Goal: Task Accomplishment & Management: Use online tool/utility

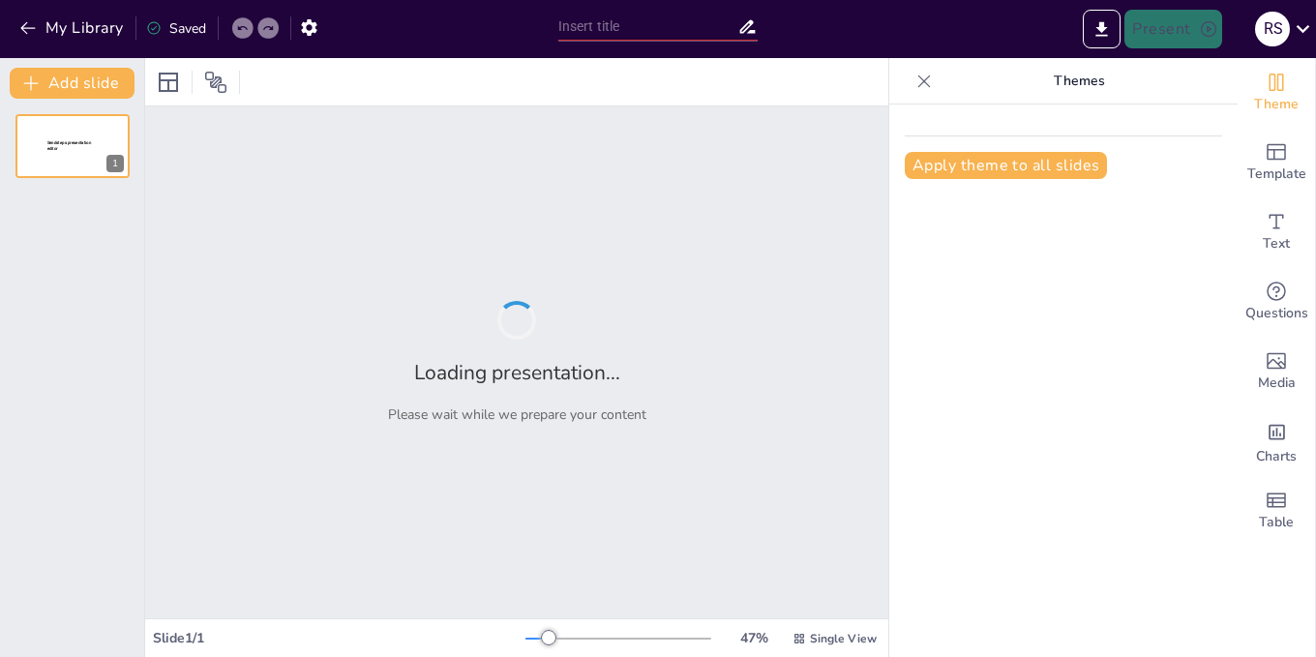
type input "[PERSON_NAME] and [PERSON_NAME] atomic model explaination and the dtween them"
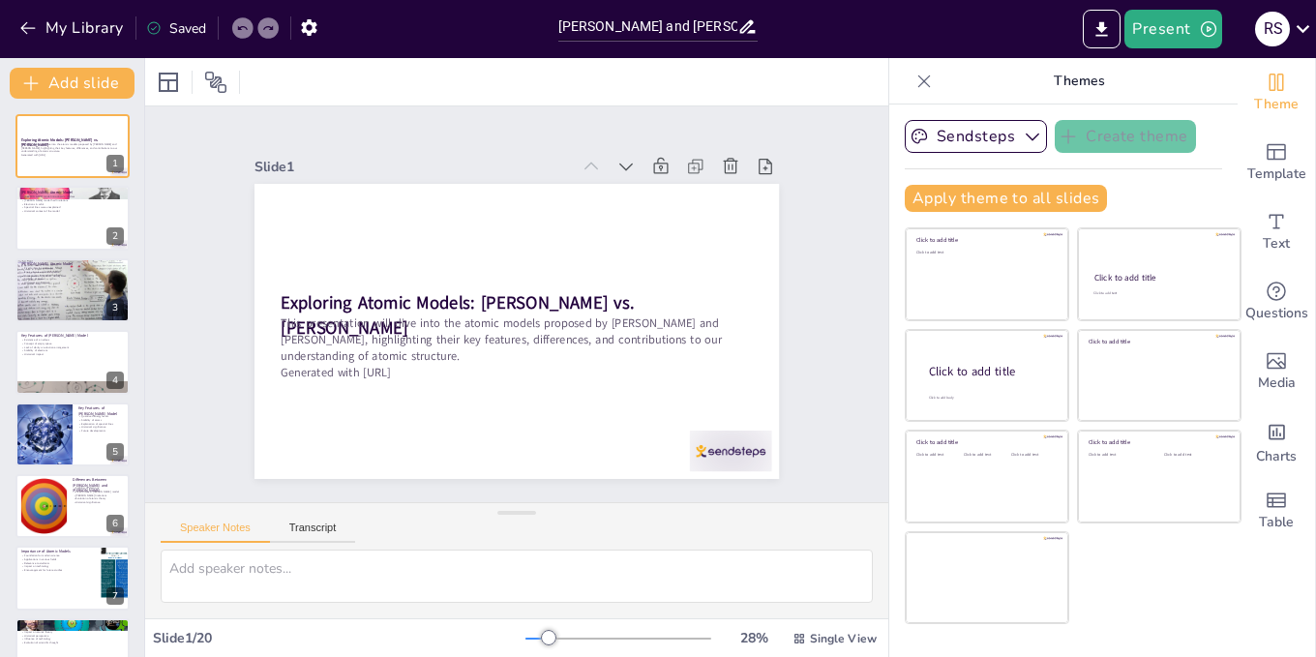
checkbox input "true"
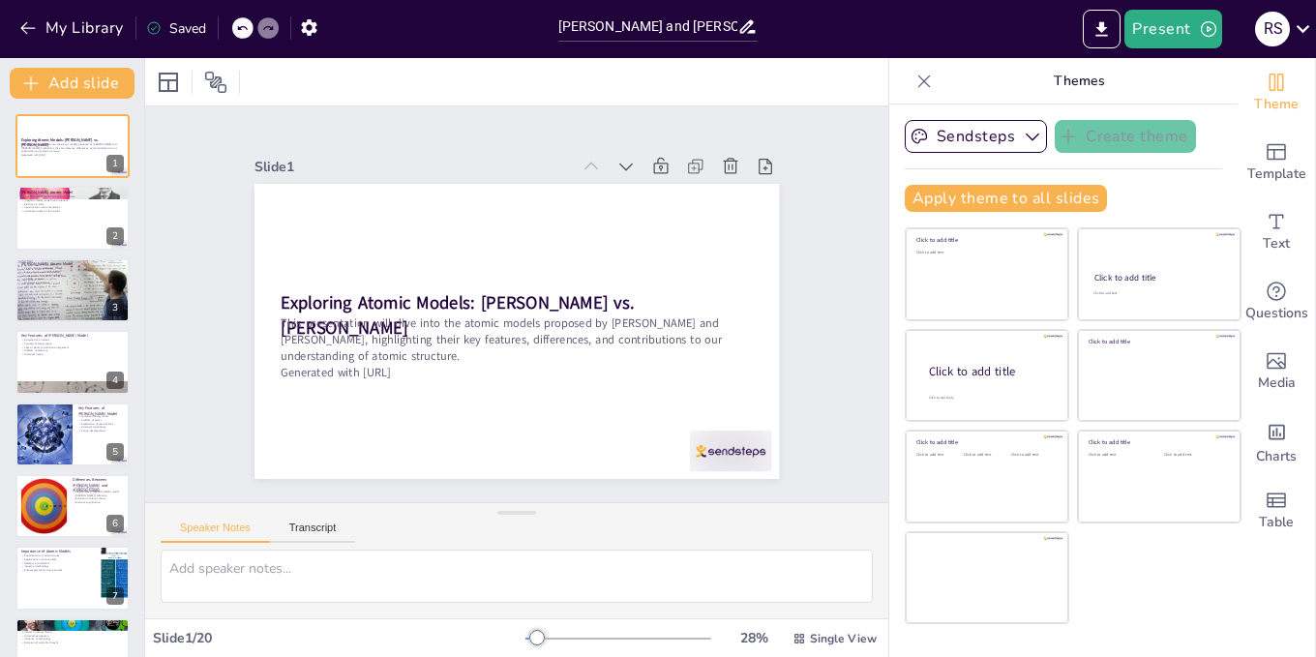
checkbox input "true"
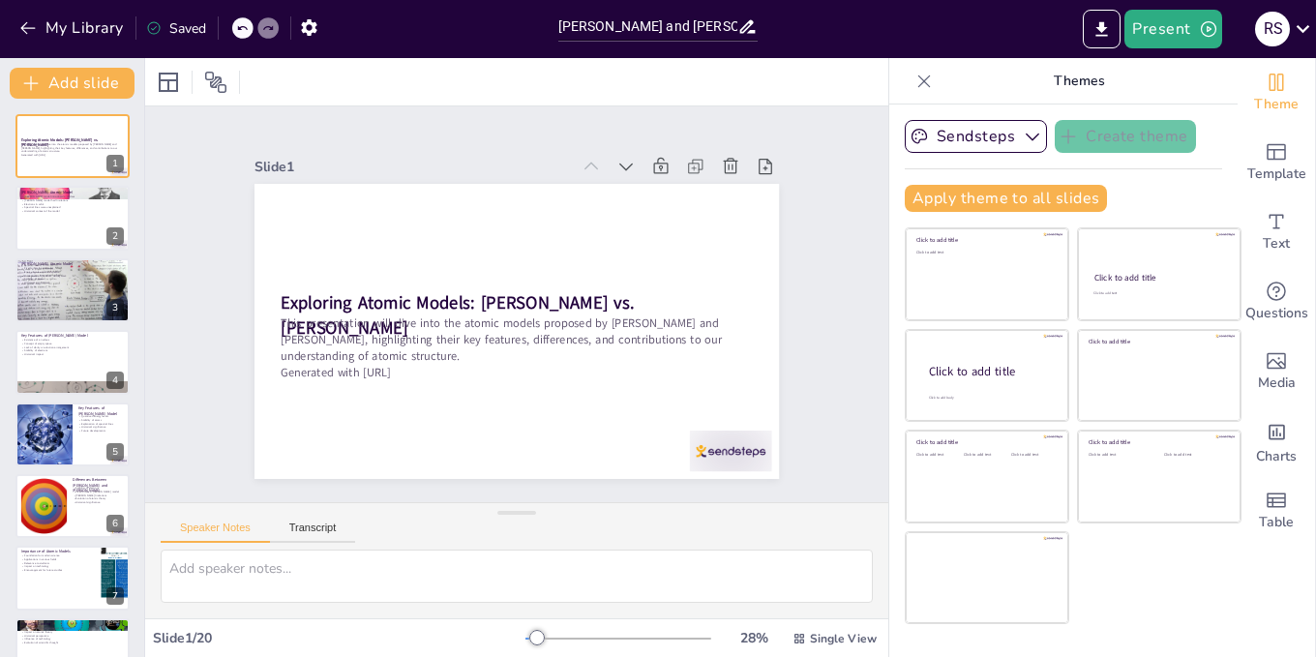
checkbox input "true"
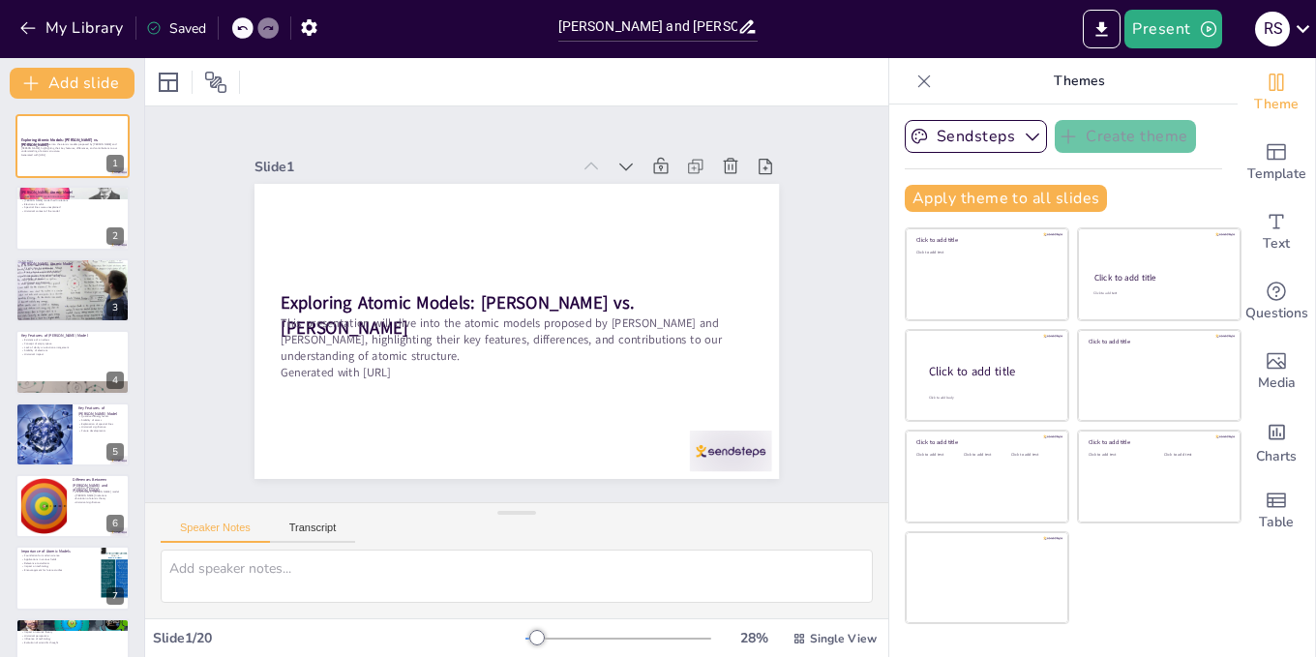
checkbox input "true"
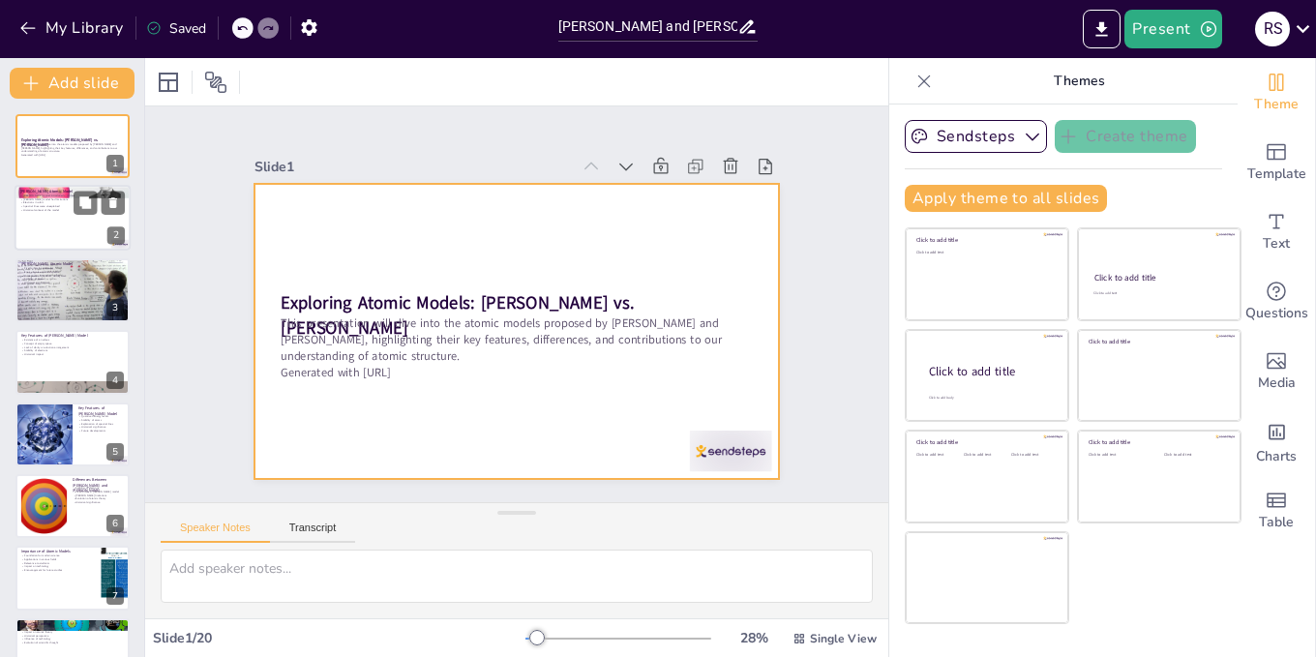
checkbox input "true"
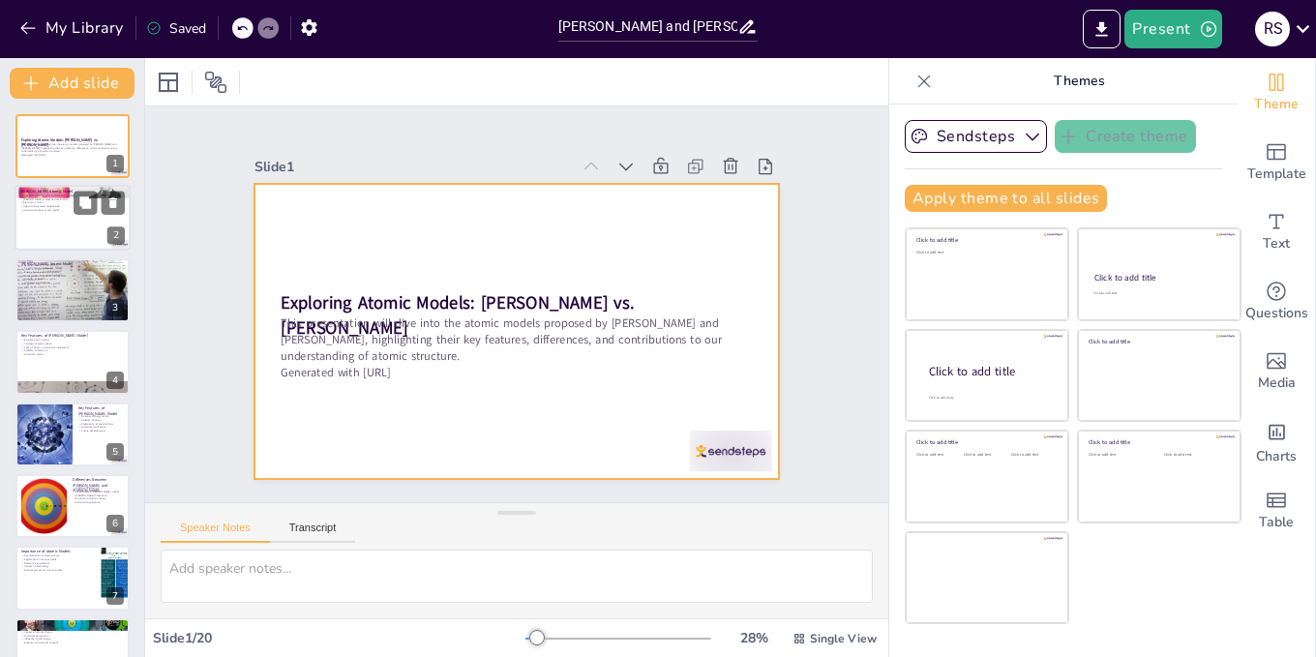
checkbox input "true"
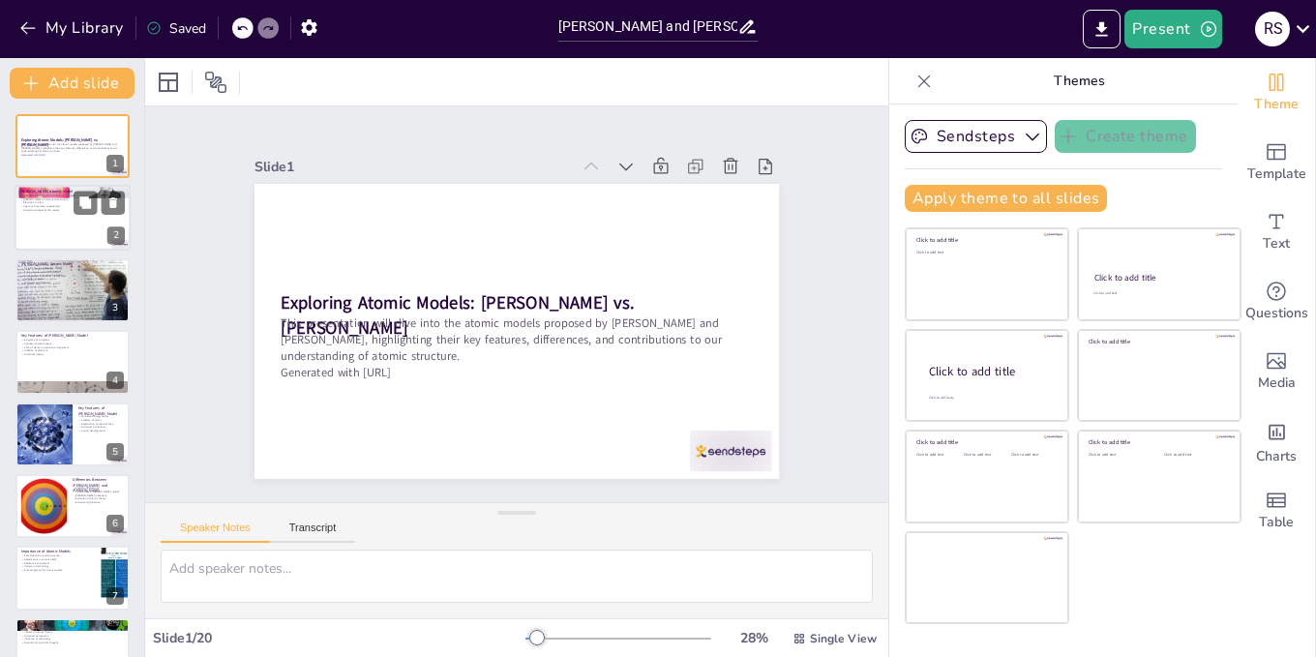
checkbox input "true"
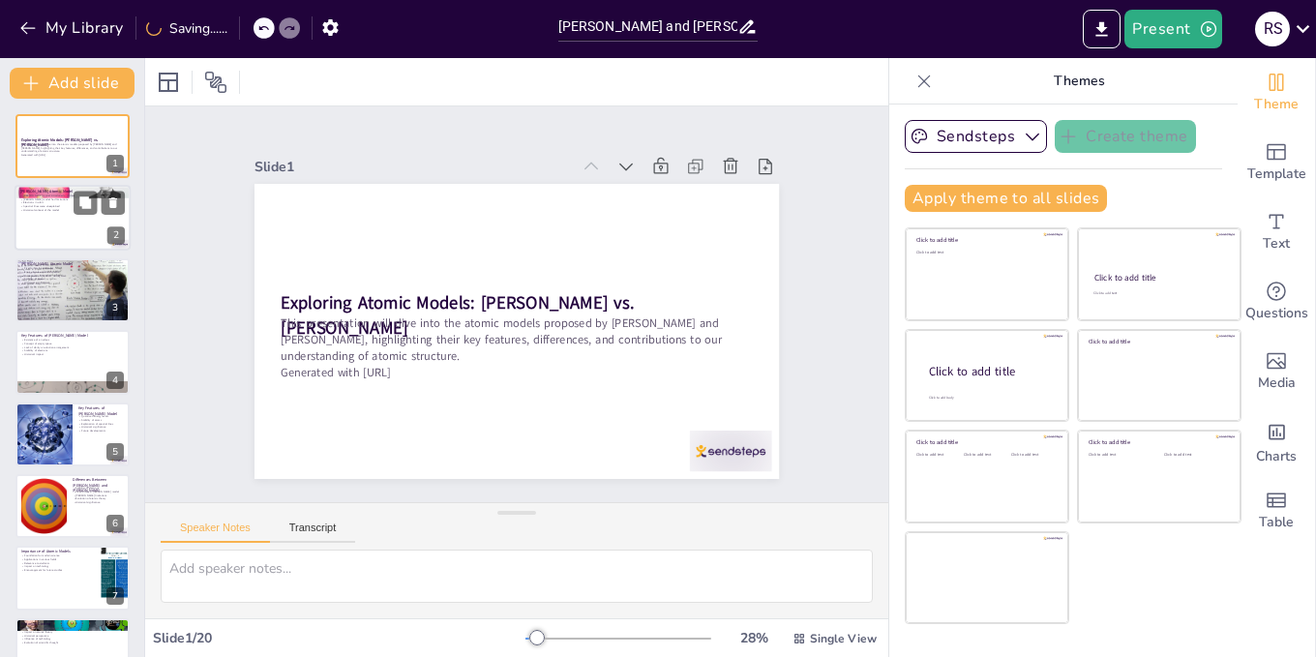
checkbox input "true"
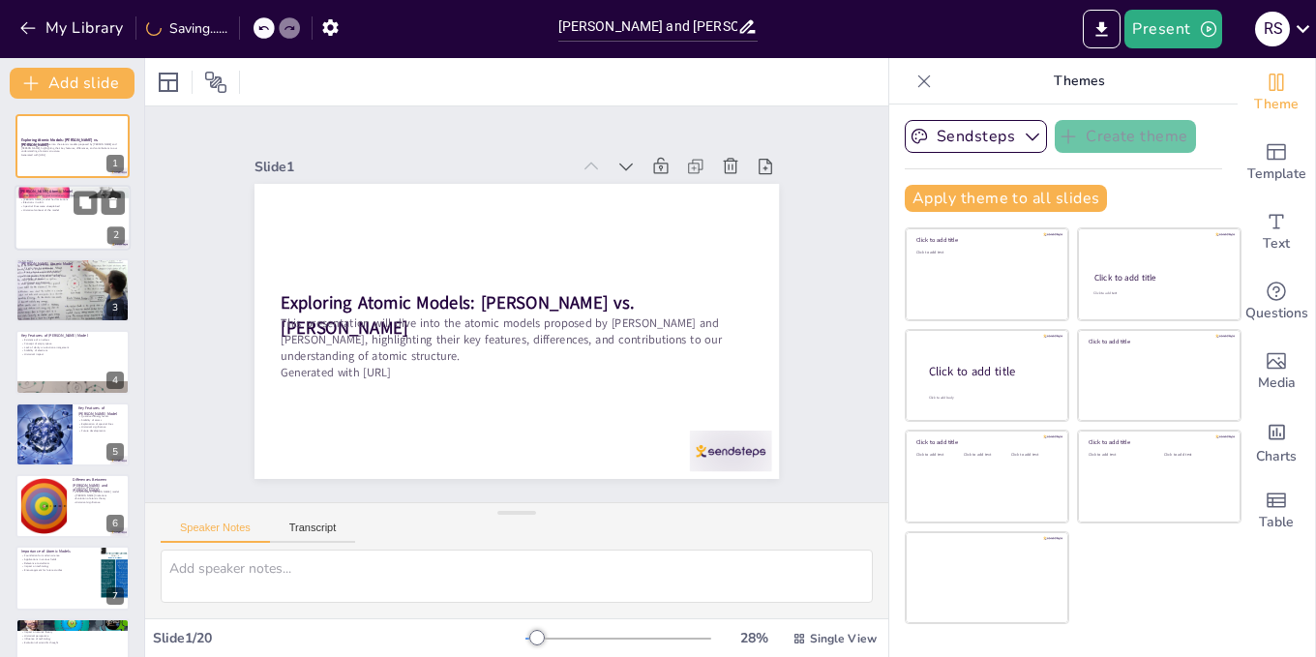
checkbox input "true"
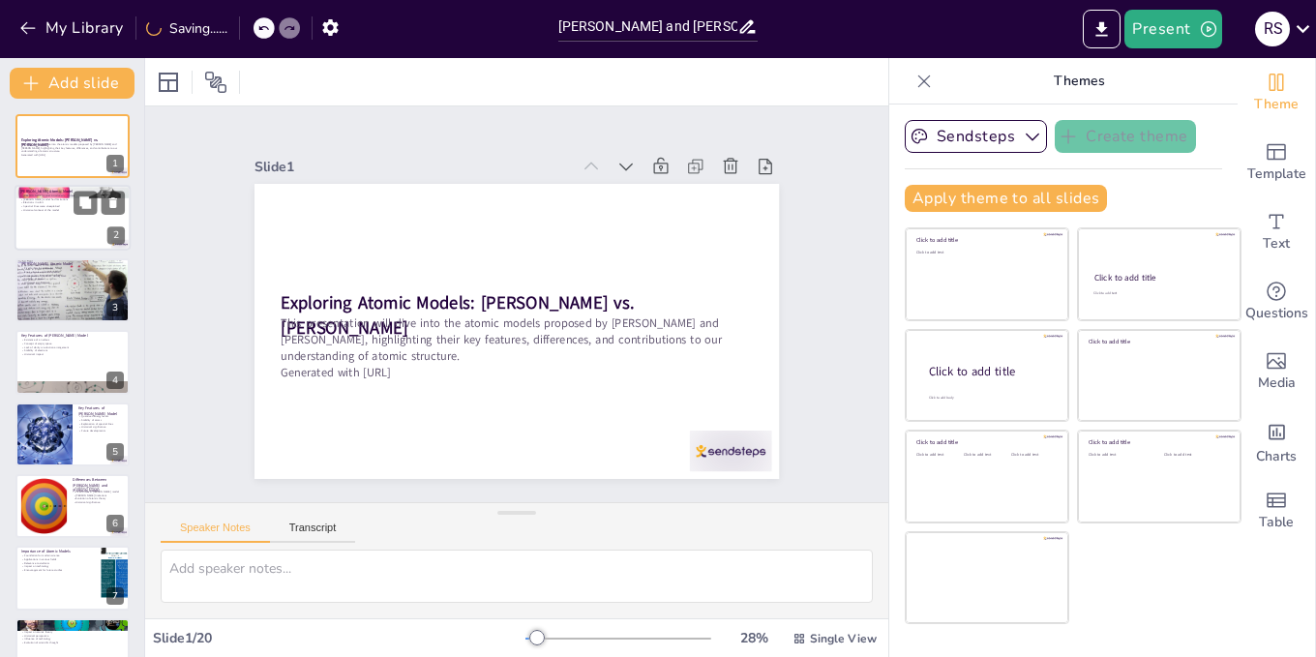
checkbox input "true"
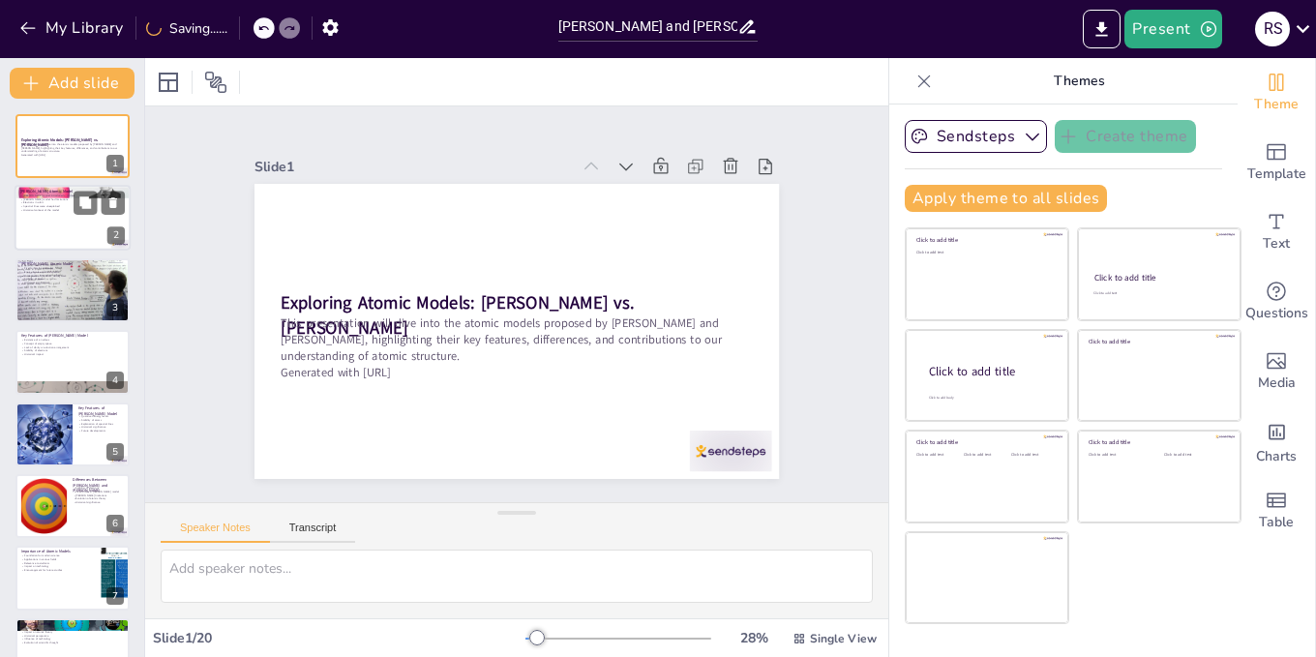
checkbox input "true"
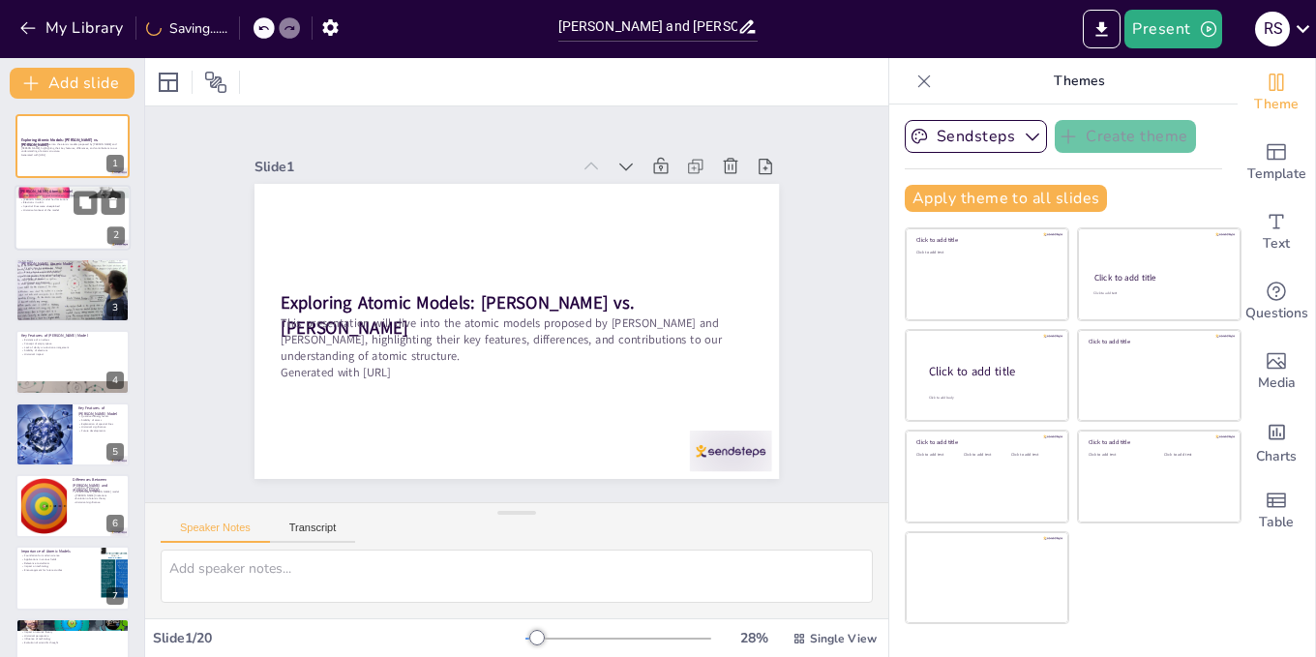
checkbox input "true"
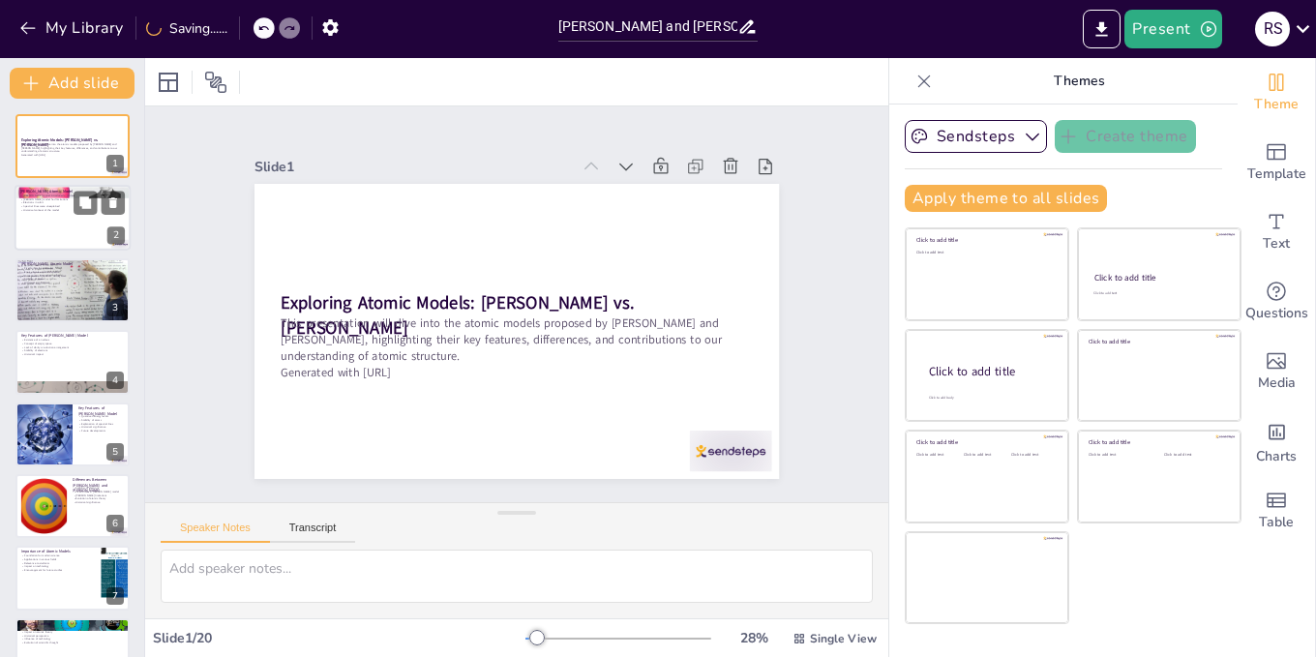
click at [46, 212] on div at bounding box center [73, 219] width 116 height 66
type textarea "[PERSON_NAME] introduction of the nucleus was a pivotal moment in atomic theory…"
checkbox input "true"
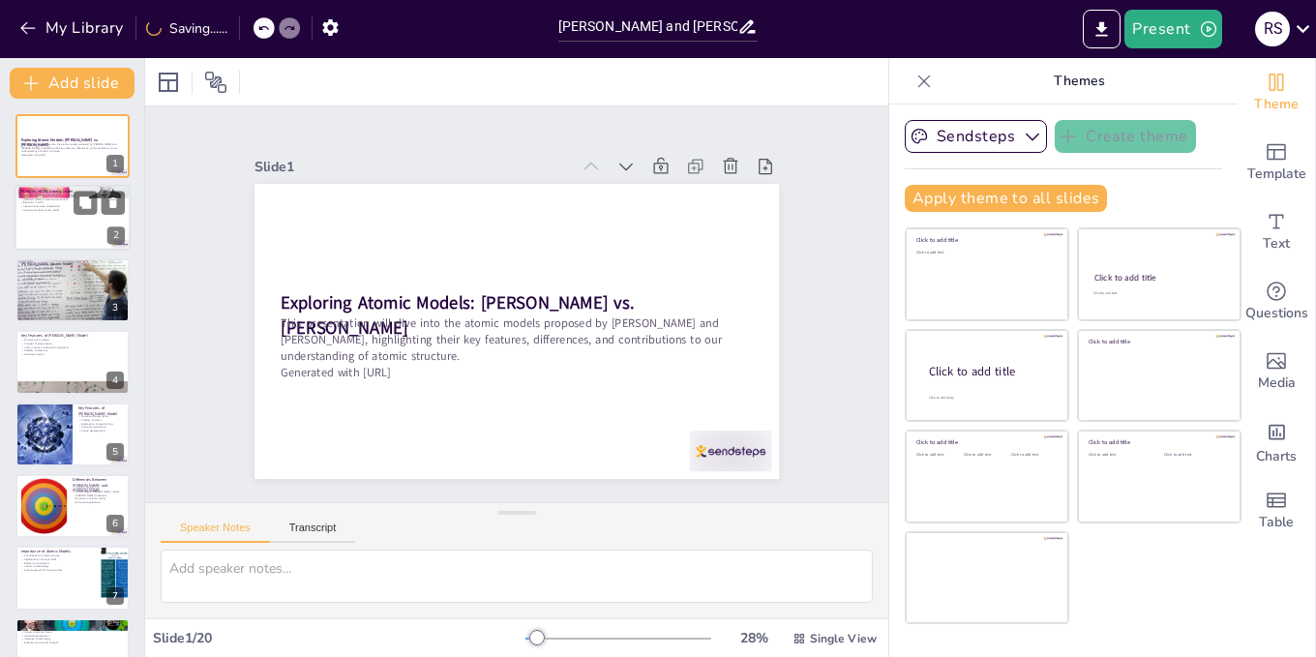
checkbox input "true"
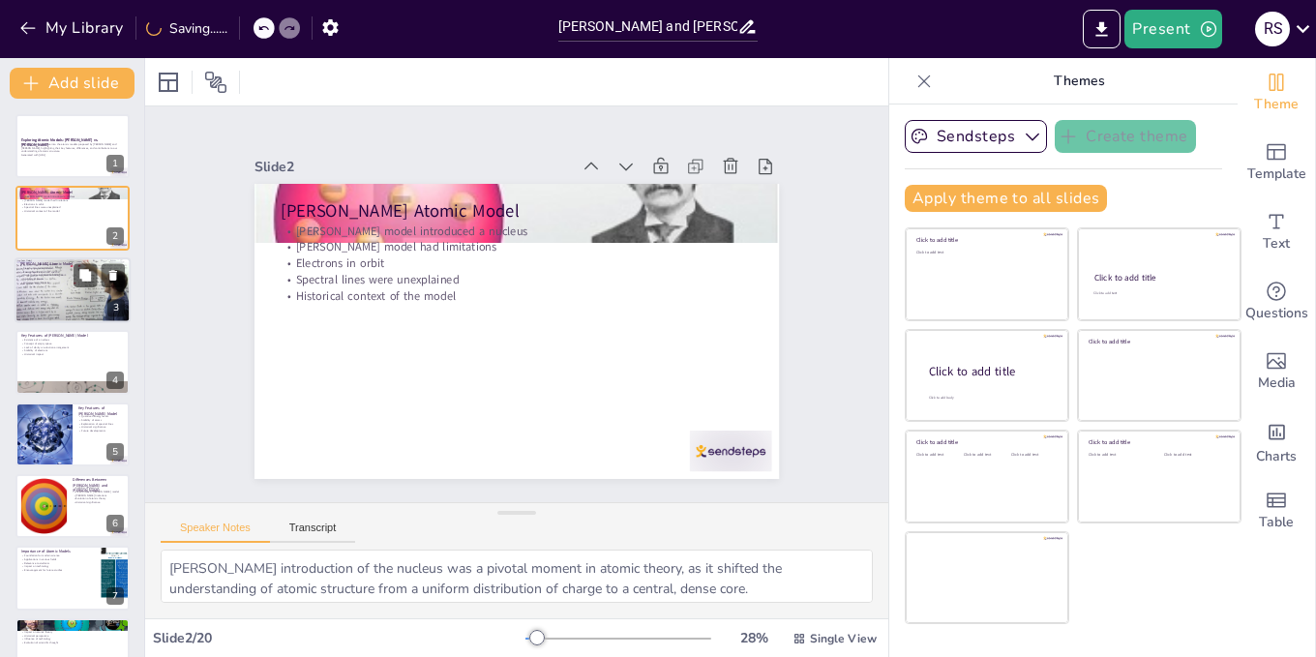
checkbox input "true"
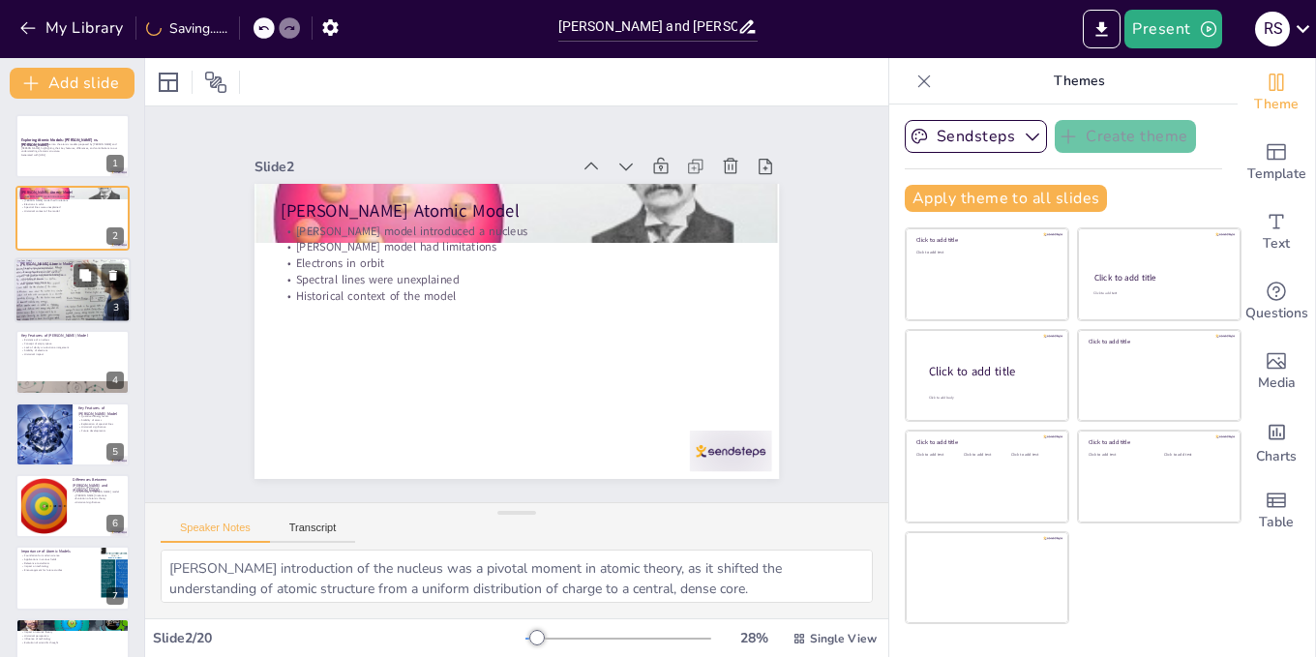
checkbox input "true"
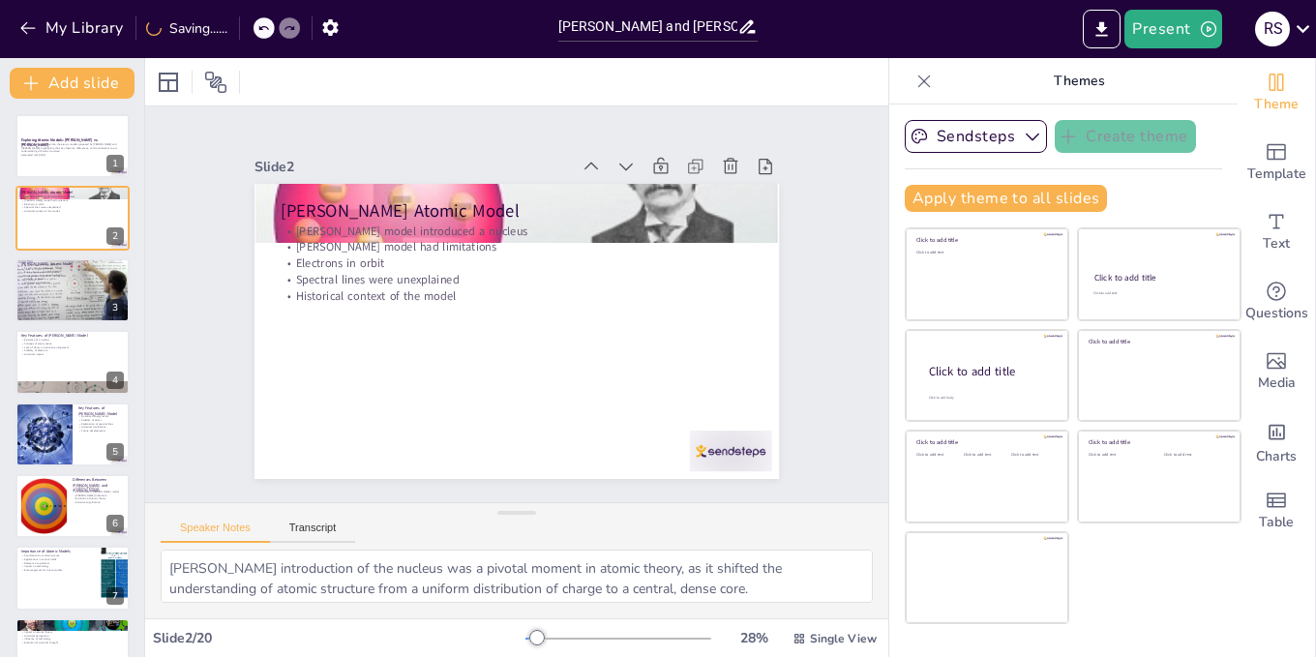
checkbox input "true"
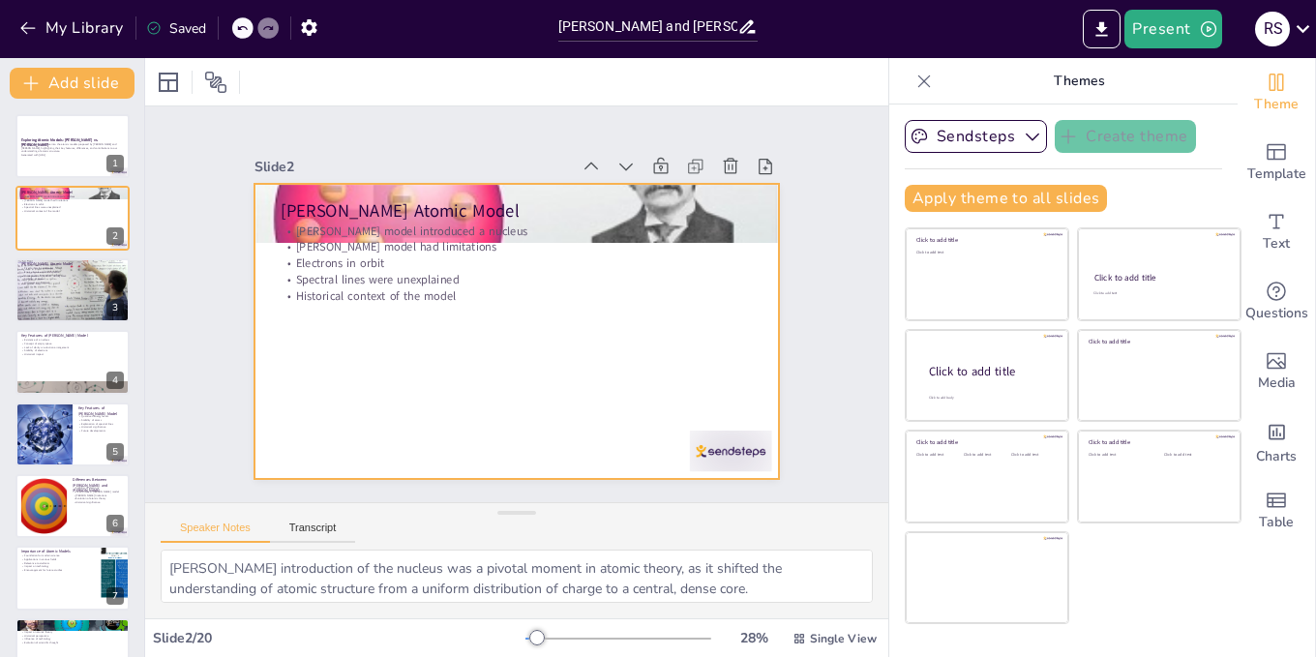
checkbox input "true"
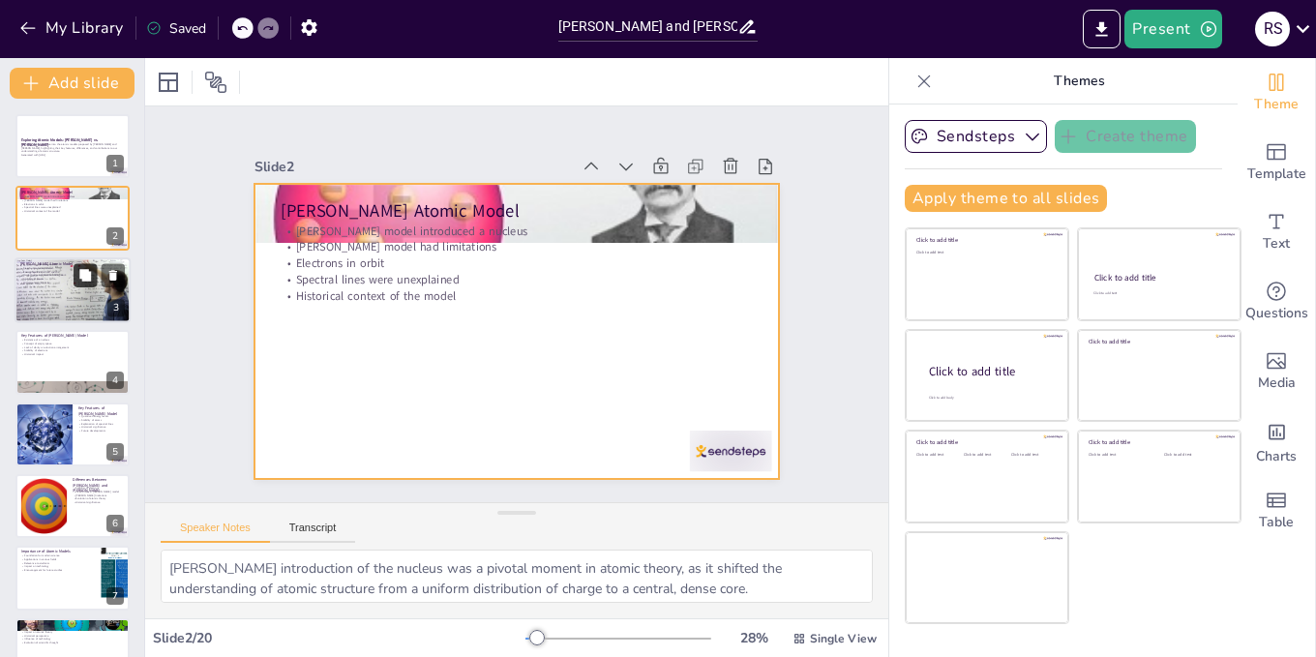
checkbox input "true"
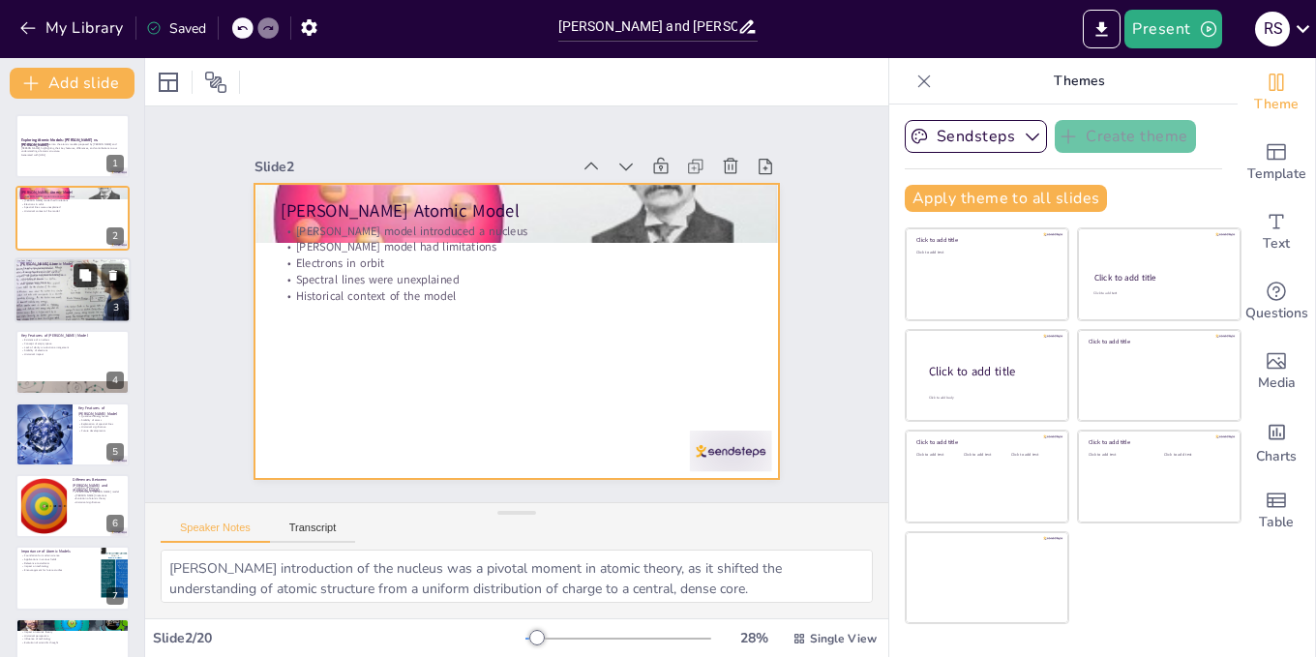
checkbox input "true"
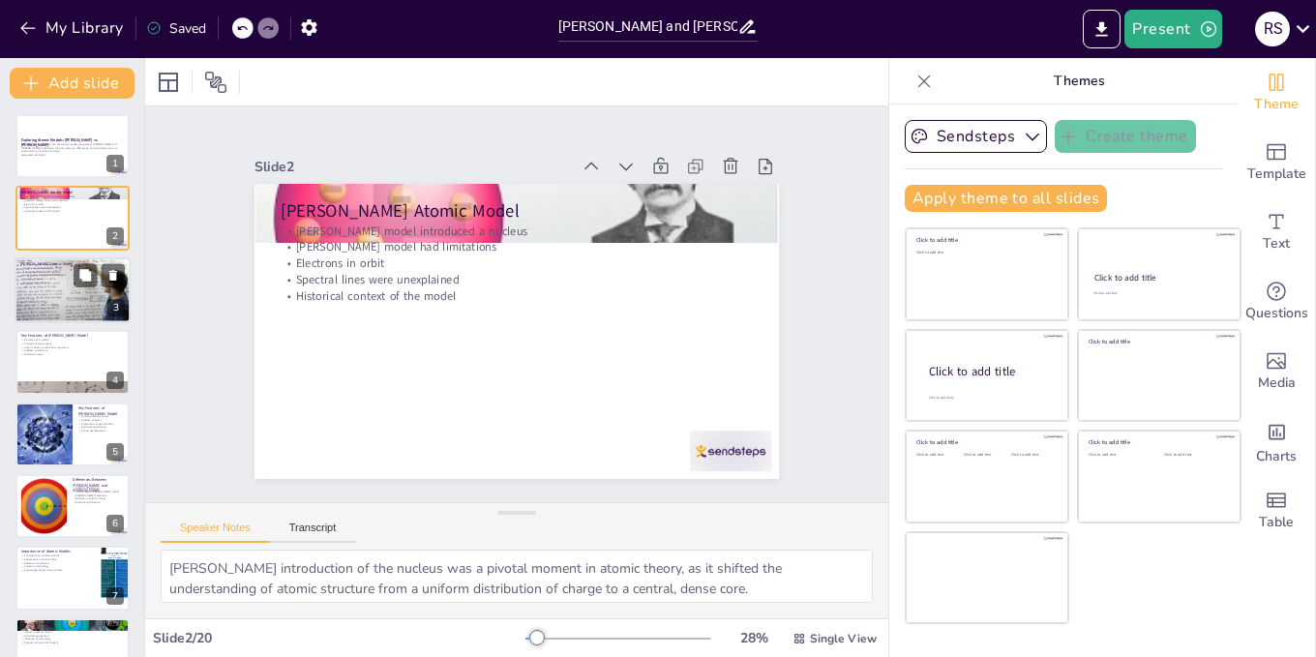
checkbox input "true"
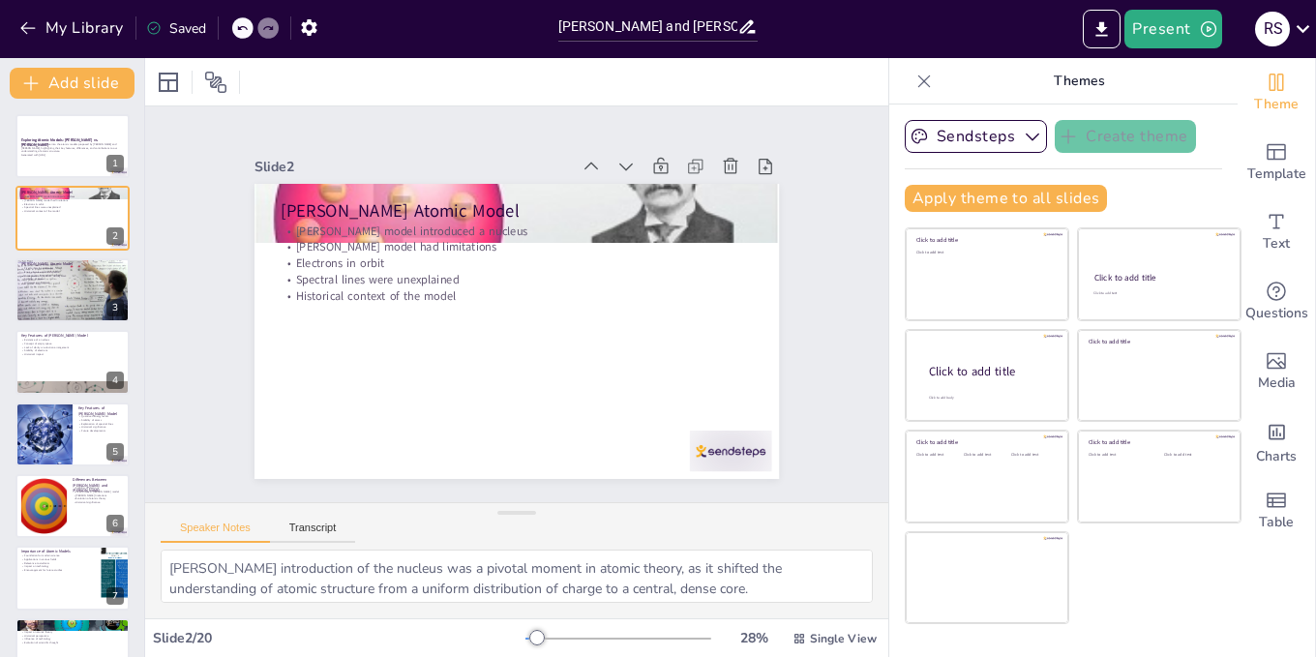
checkbox input "true"
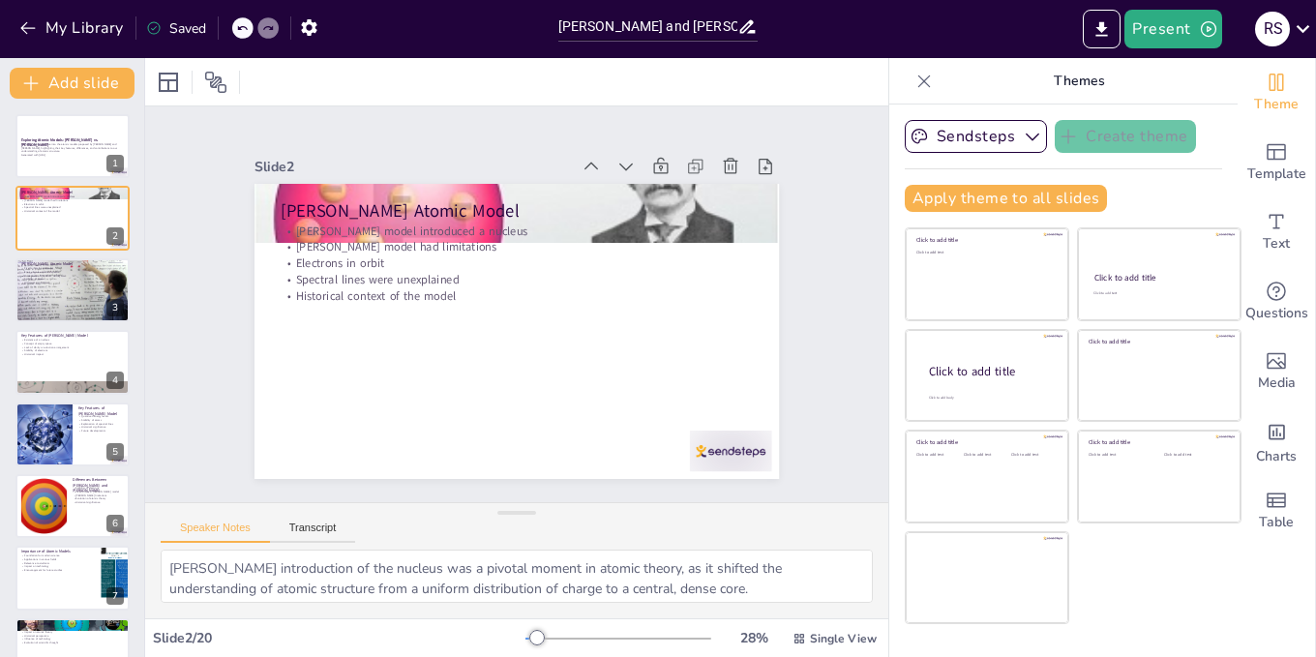
checkbox input "true"
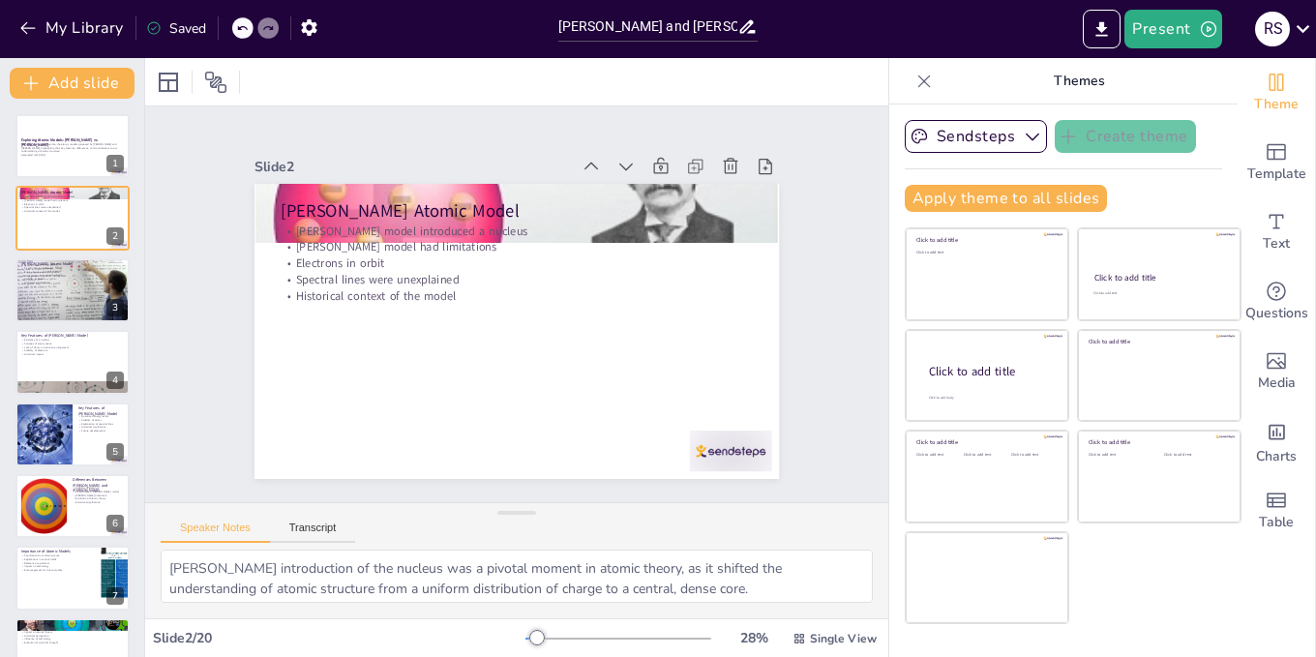
checkbox input "true"
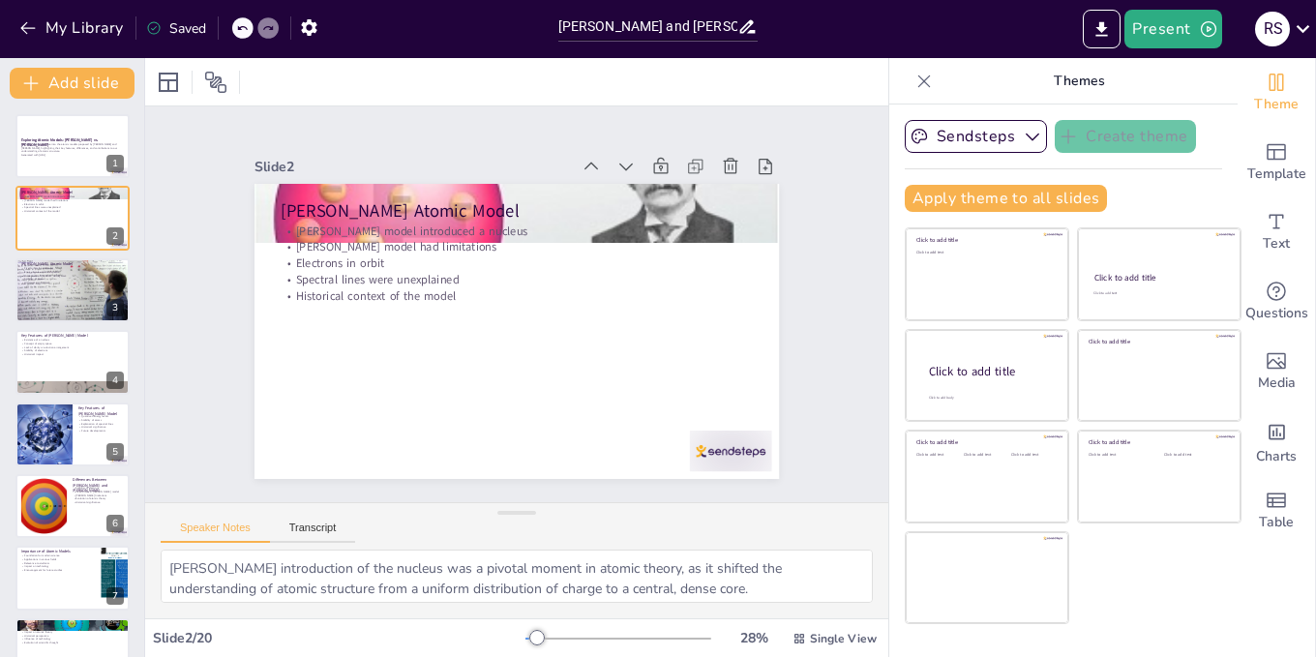
checkbox input "true"
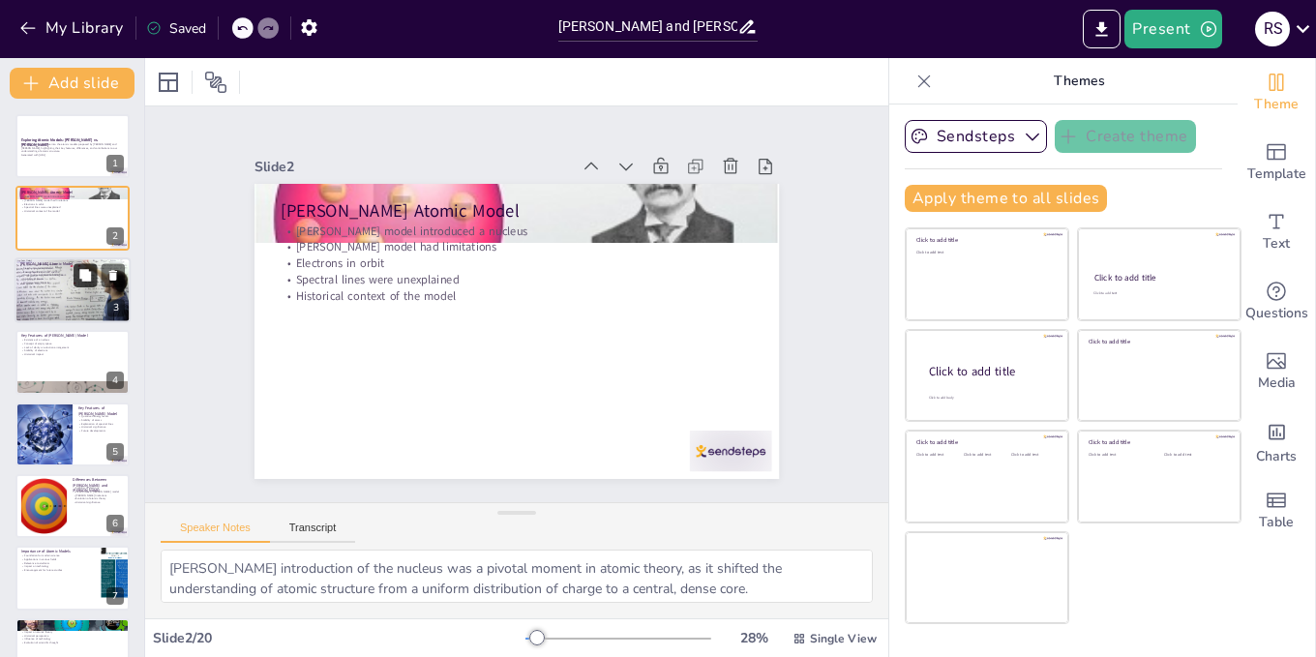
click at [75, 268] on button at bounding box center [85, 274] width 23 height 23
type textarea "The concept of fixed orbits was crucial in explaining atomic stability, as it p…"
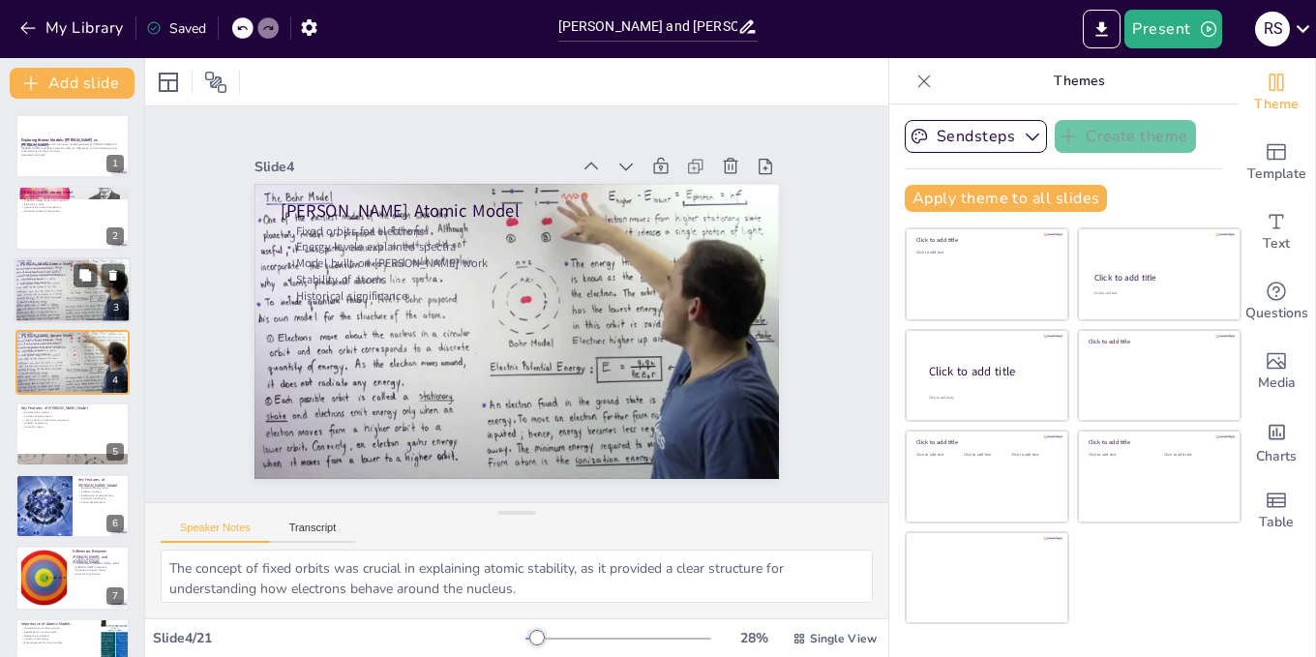
checkbox input "true"
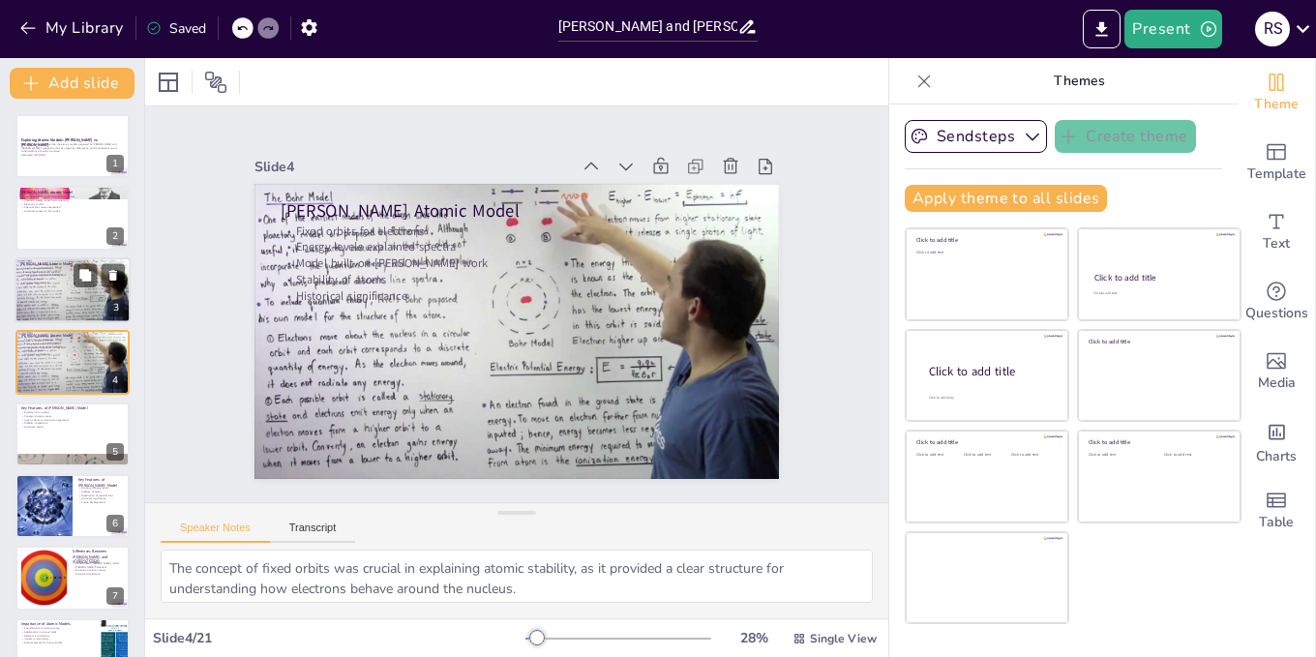
checkbox input "true"
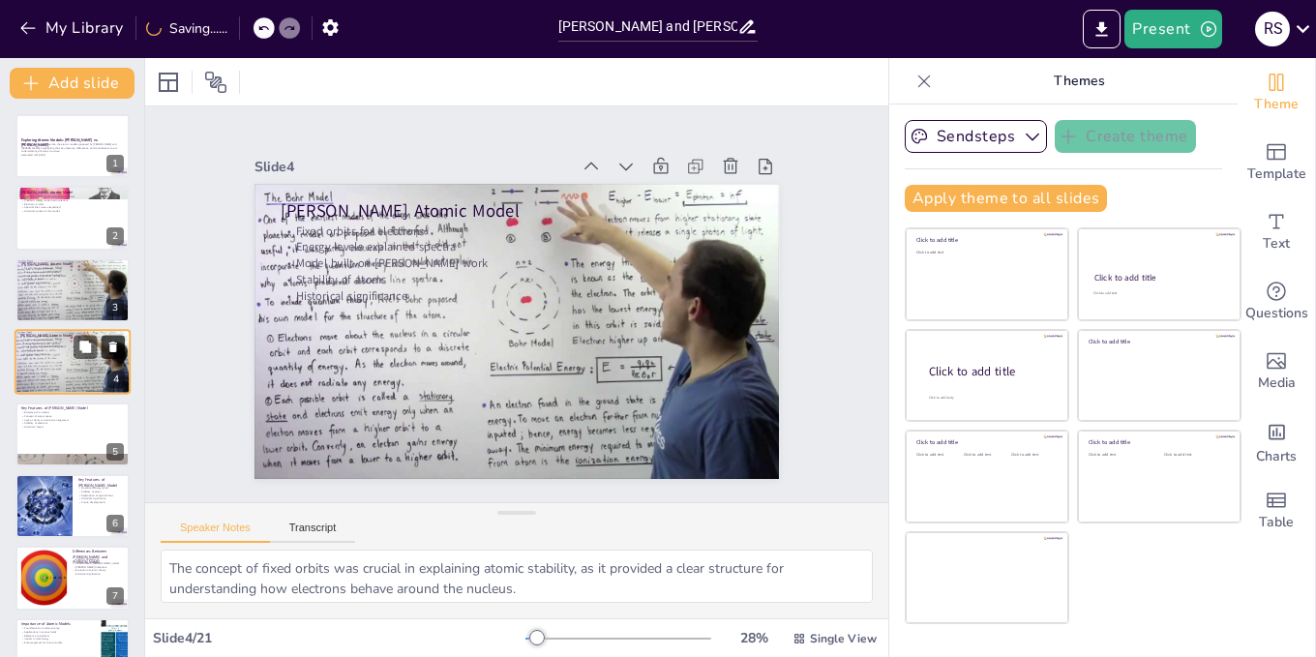
click at [112, 344] on icon at bounding box center [113, 347] width 8 height 11
type textarea "The identification of the nucleus was a significant advancement in atomic theor…"
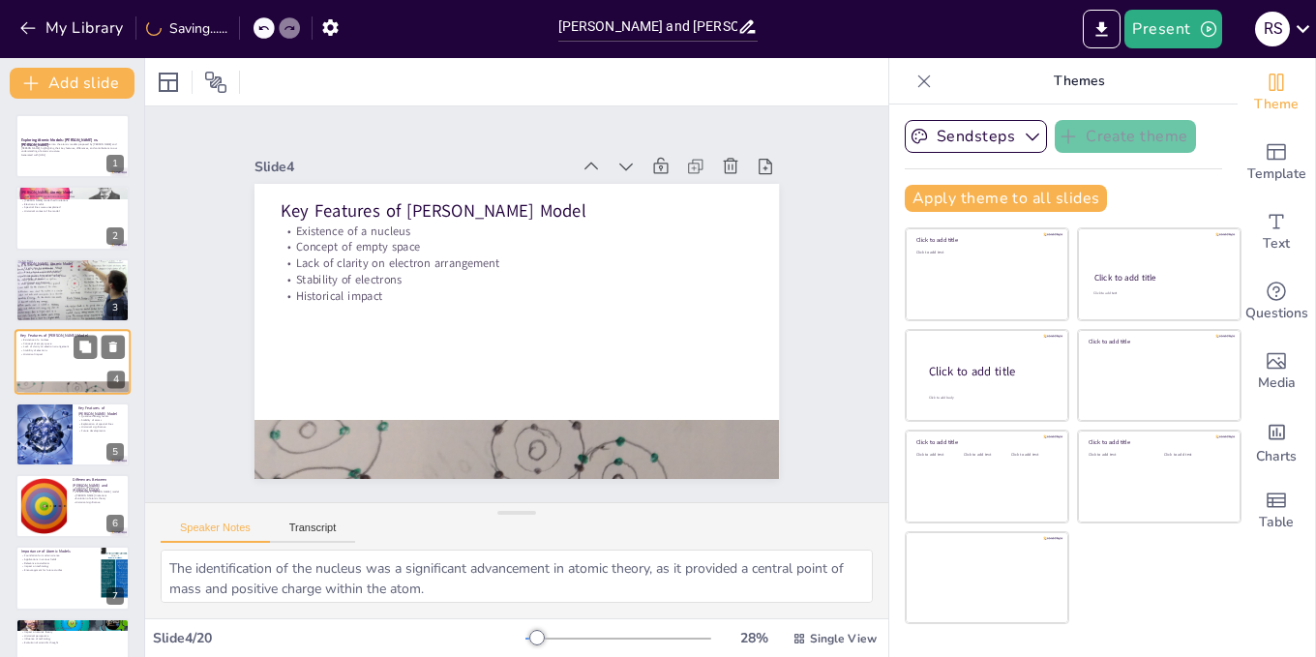
checkbox input "true"
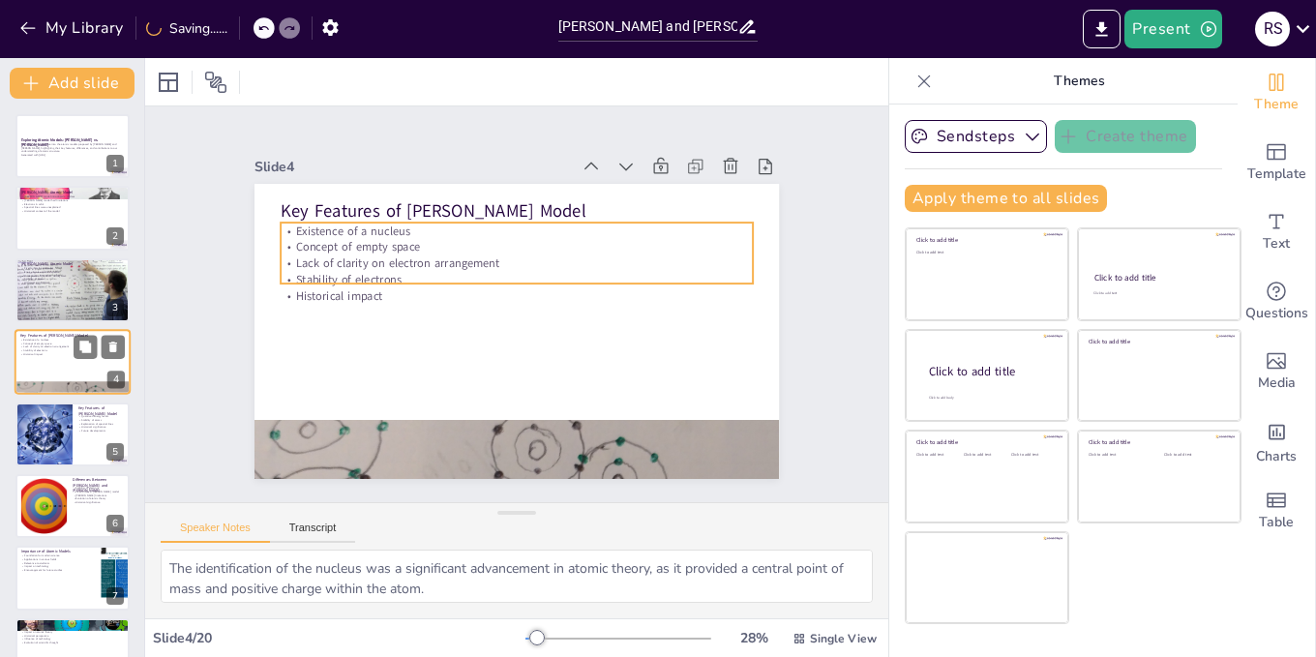
checkbox input "true"
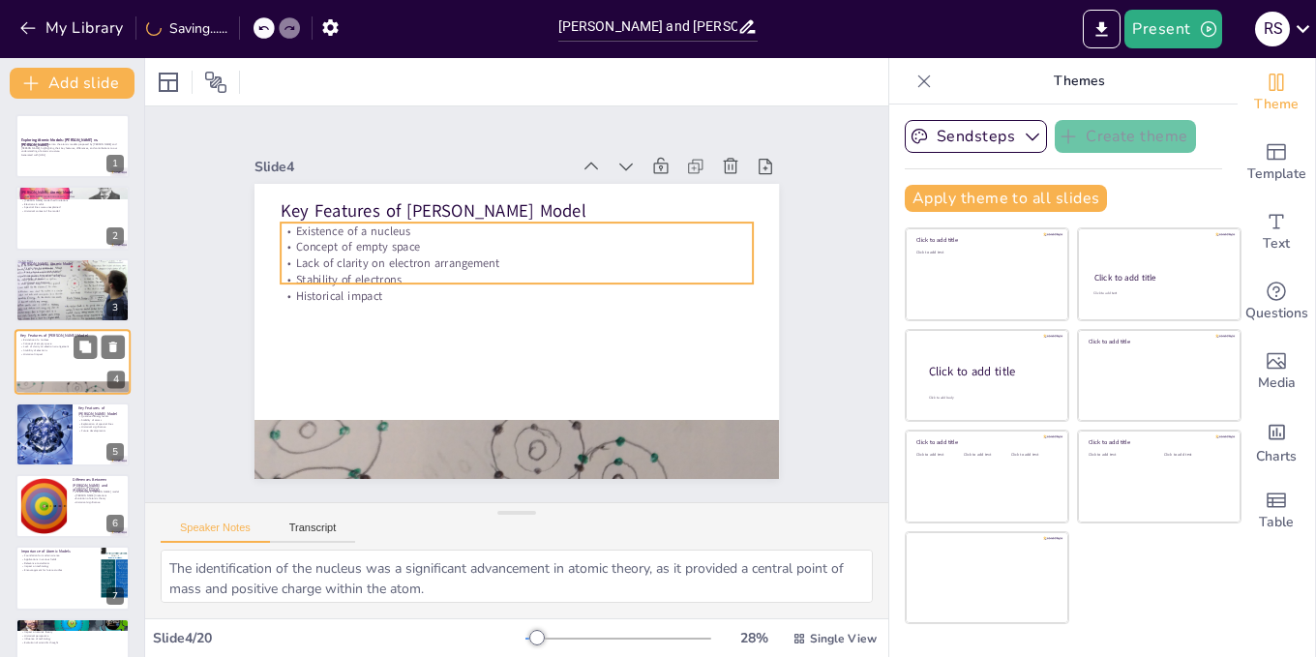
checkbox input "true"
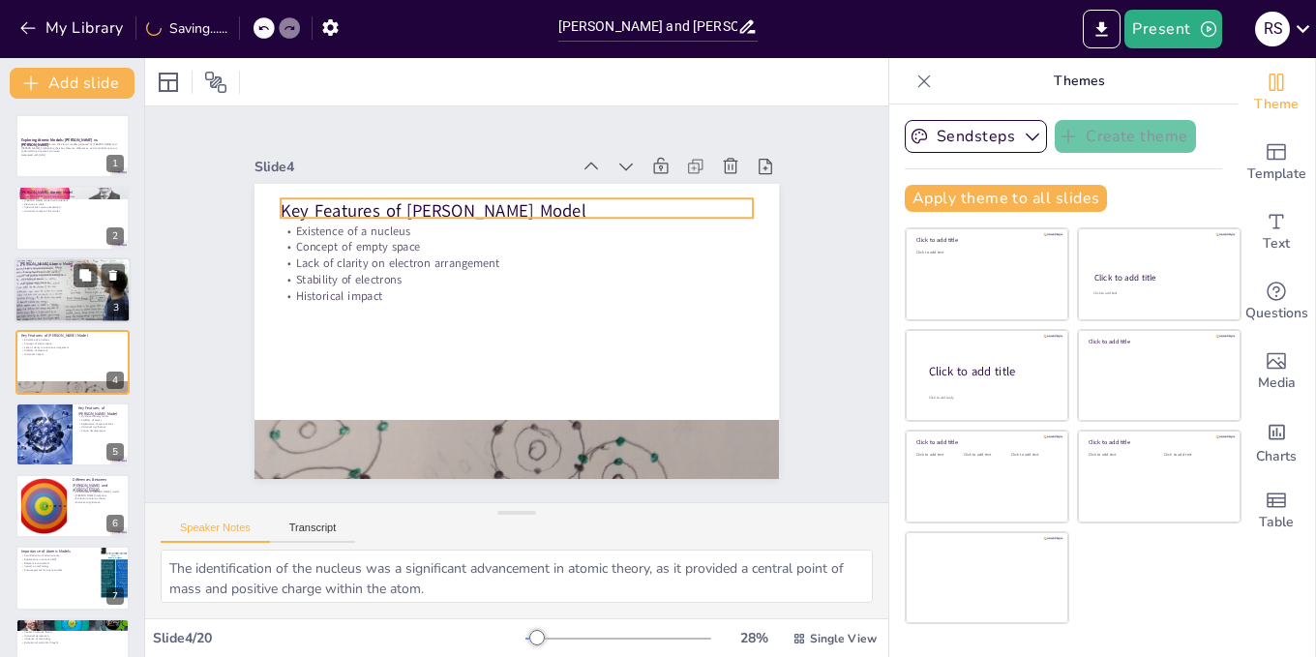
checkbox input "true"
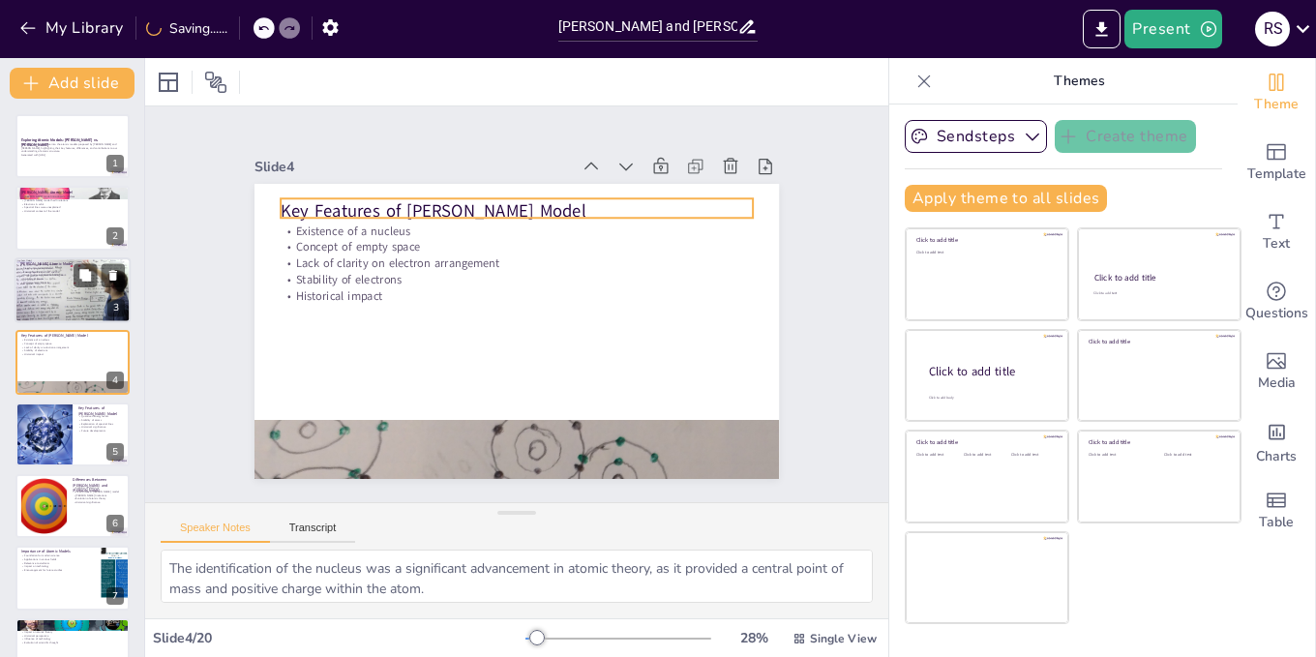
checkbox input "true"
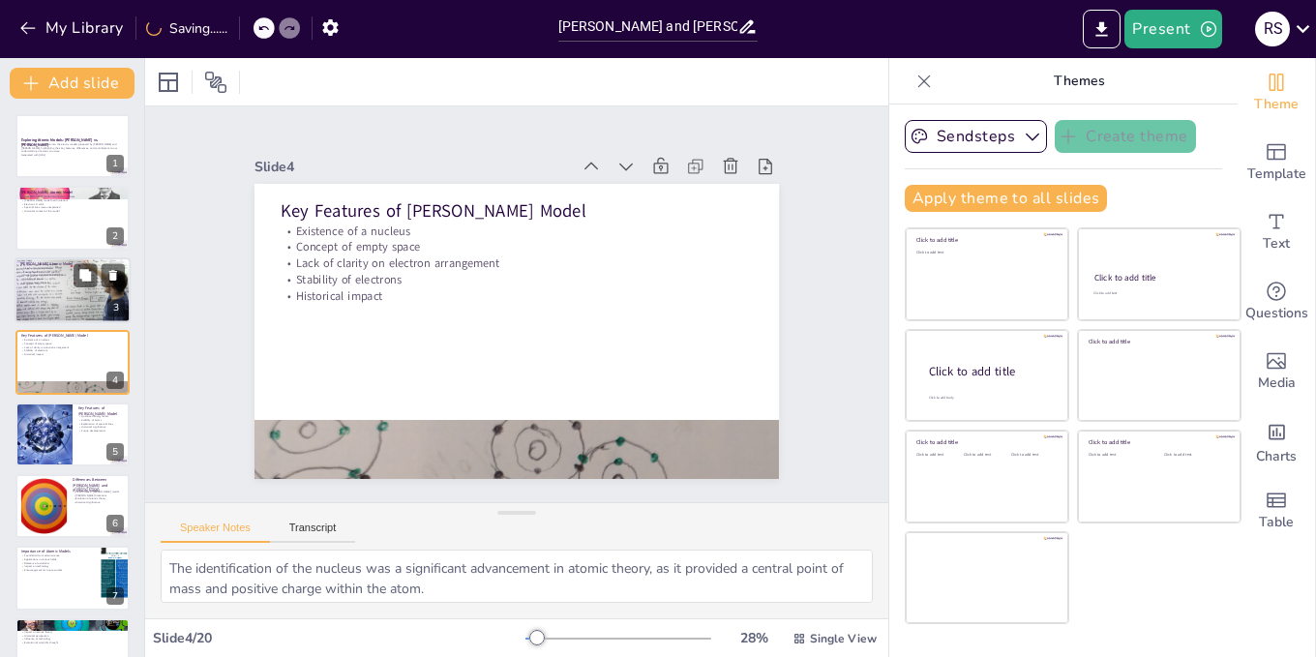
click at [44, 297] on div at bounding box center [73, 290] width 116 height 66
type textarea "The concept of fixed orbits was crucial in explaining atomic stability, as it p…"
checkbox input "true"
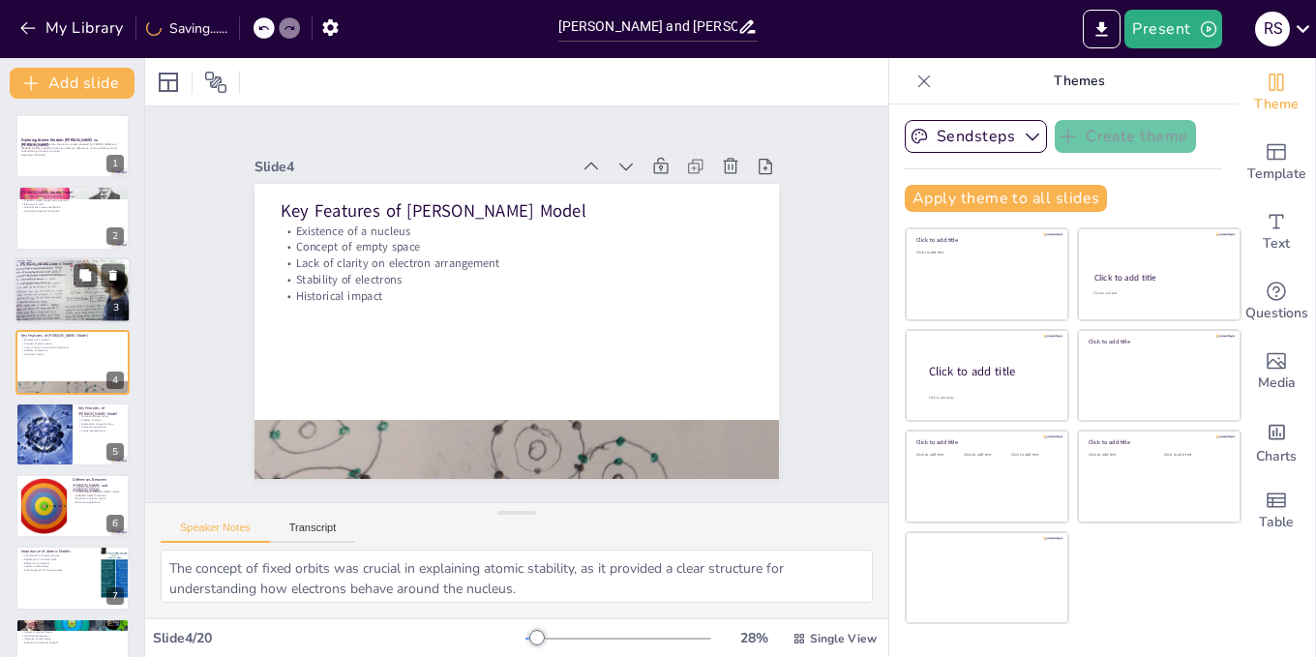
checkbox input "true"
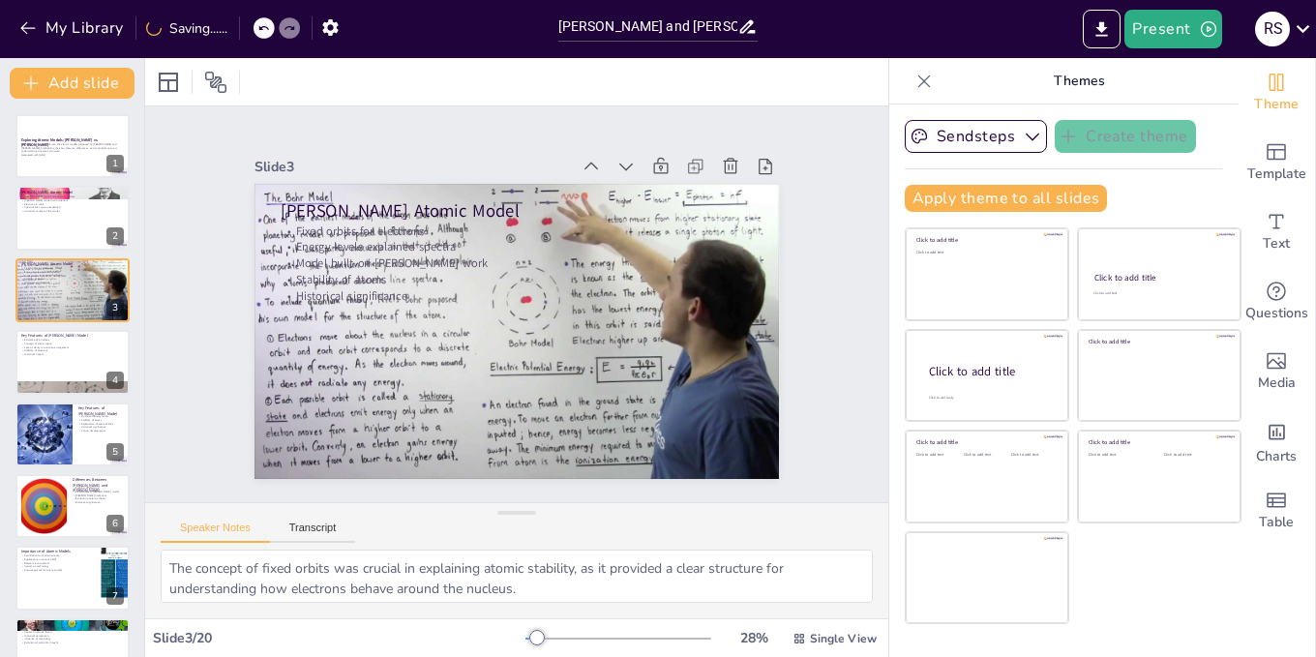
checkbox input "true"
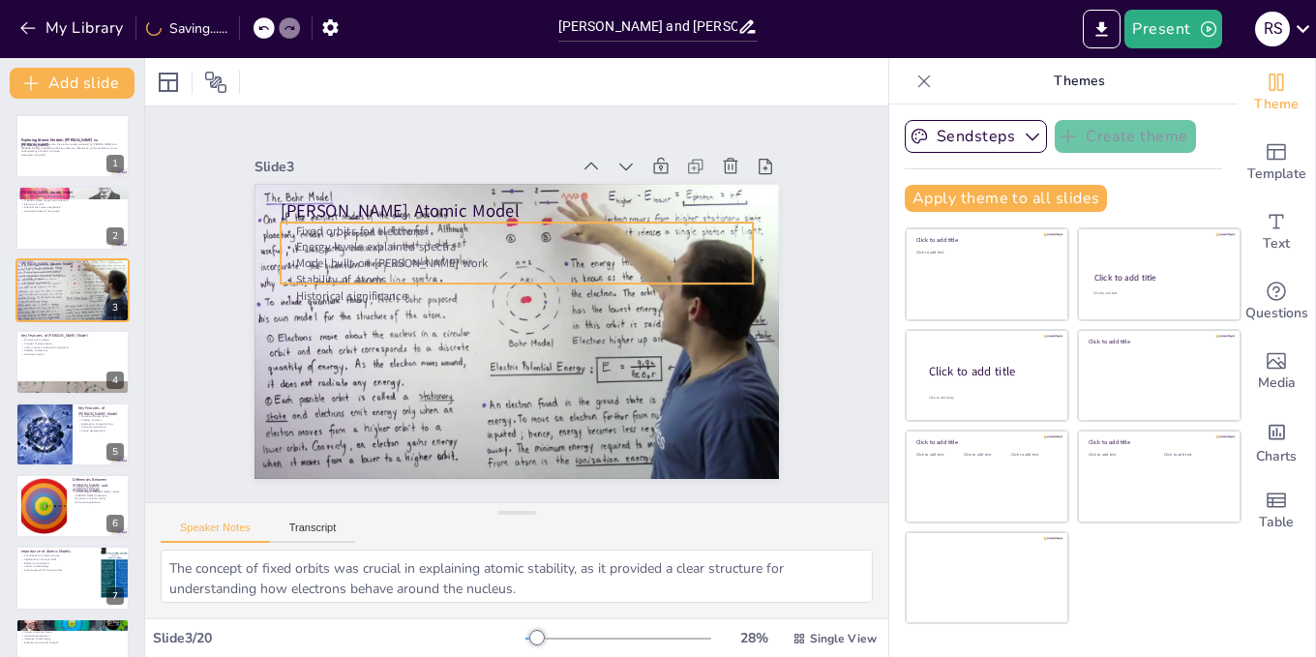
checkbox input "true"
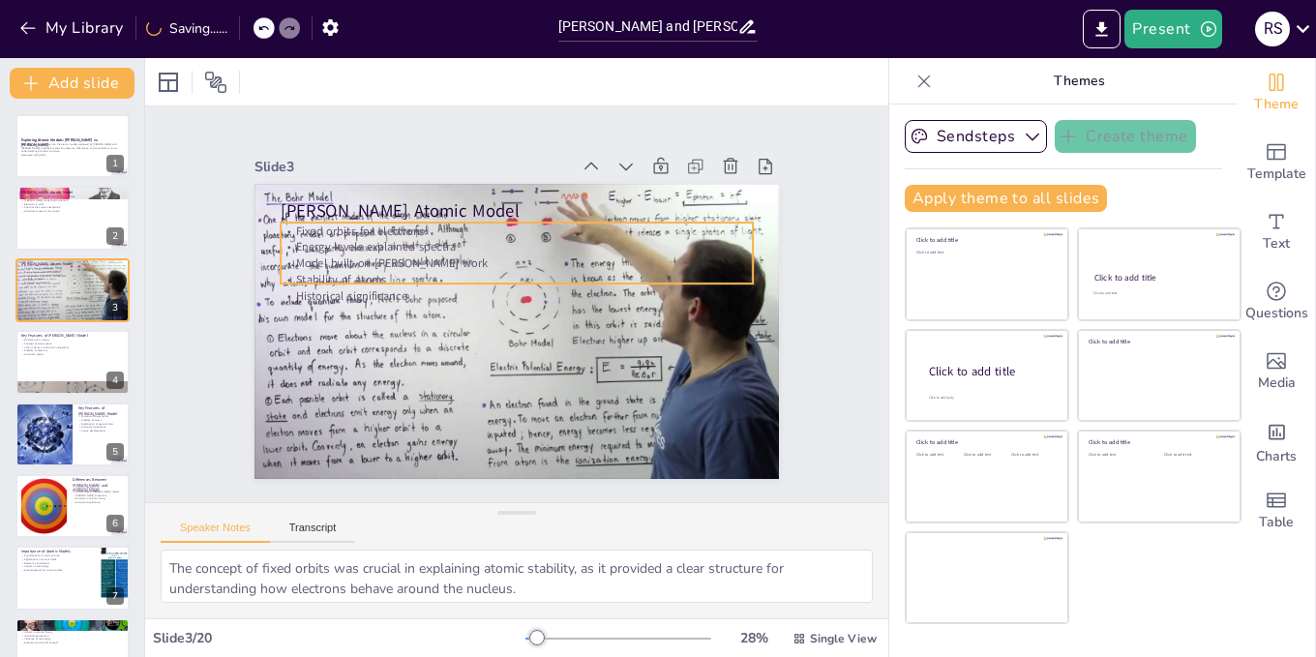
checkbox input "true"
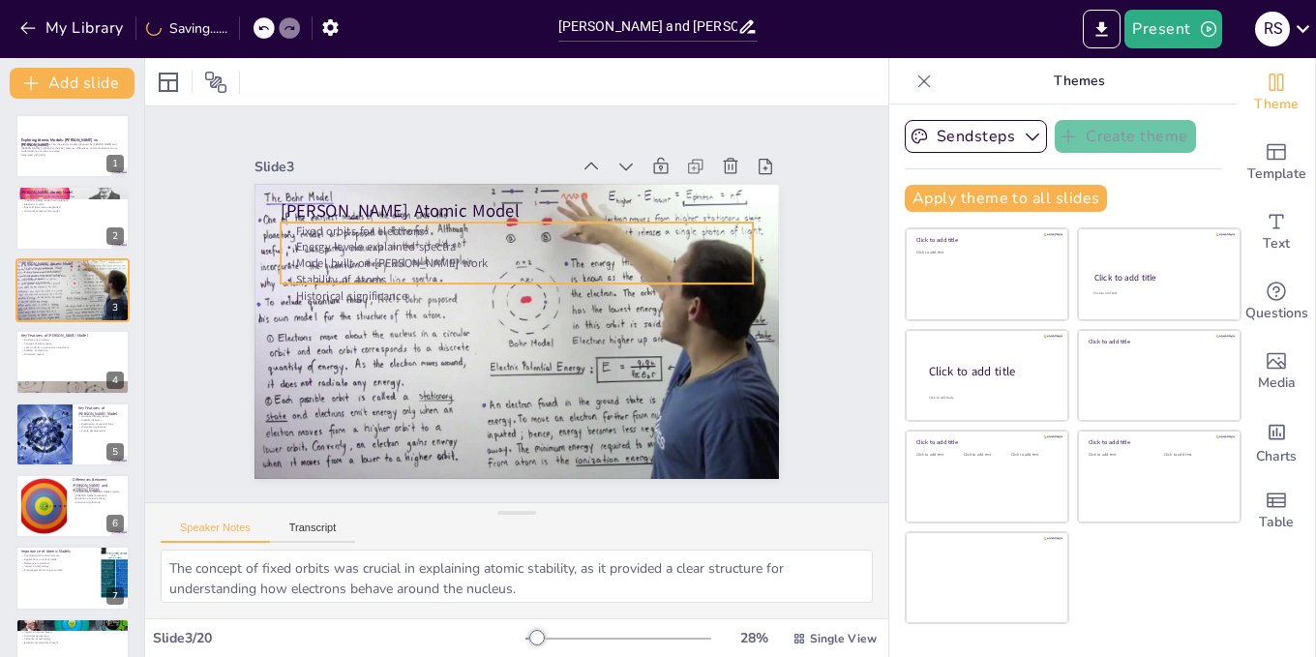
checkbox input "true"
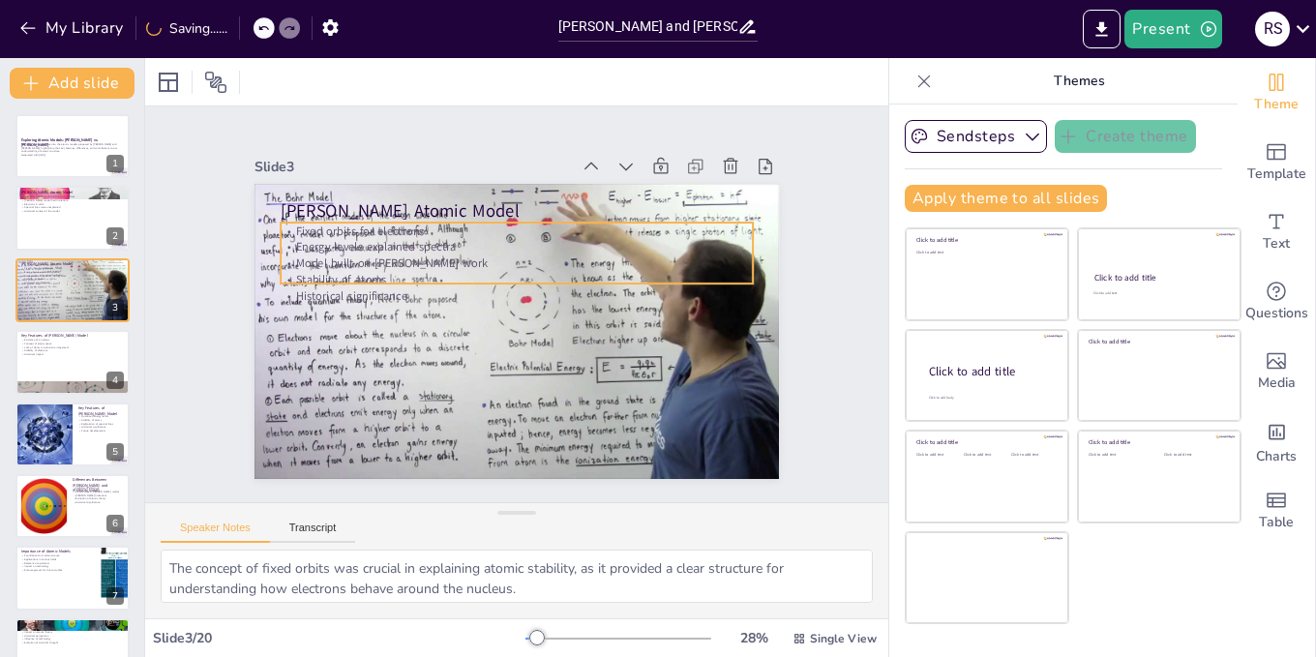
checkbox input "true"
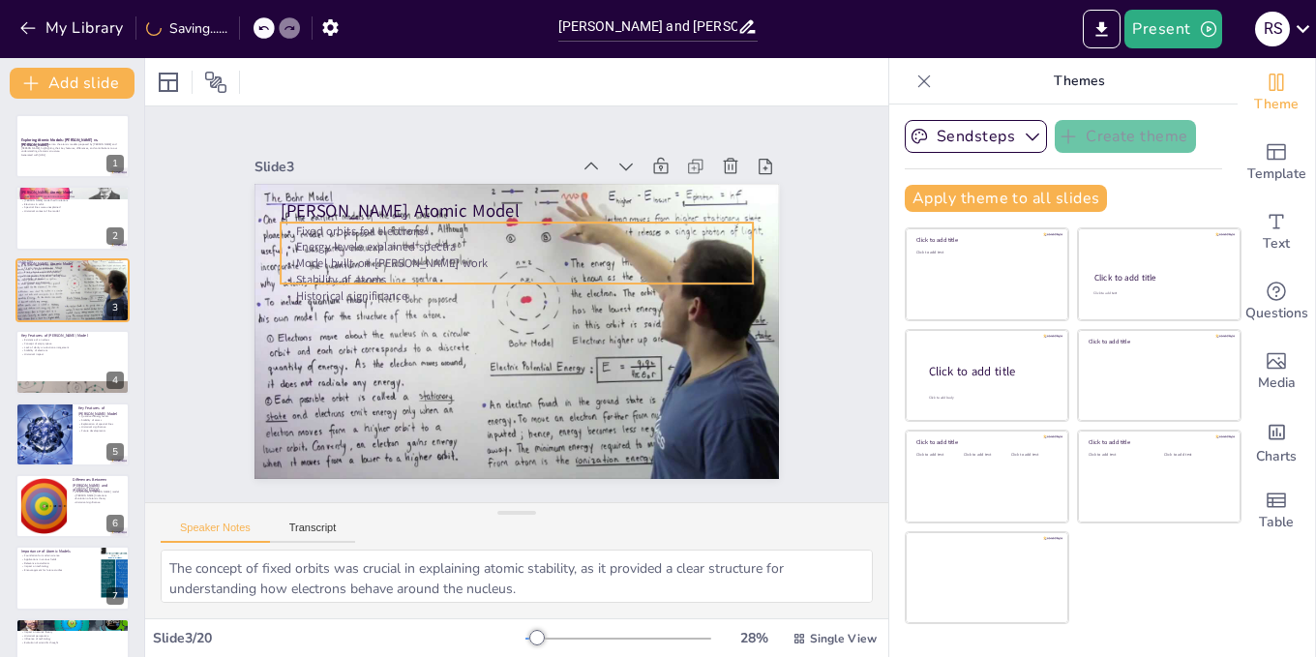
checkbox input "true"
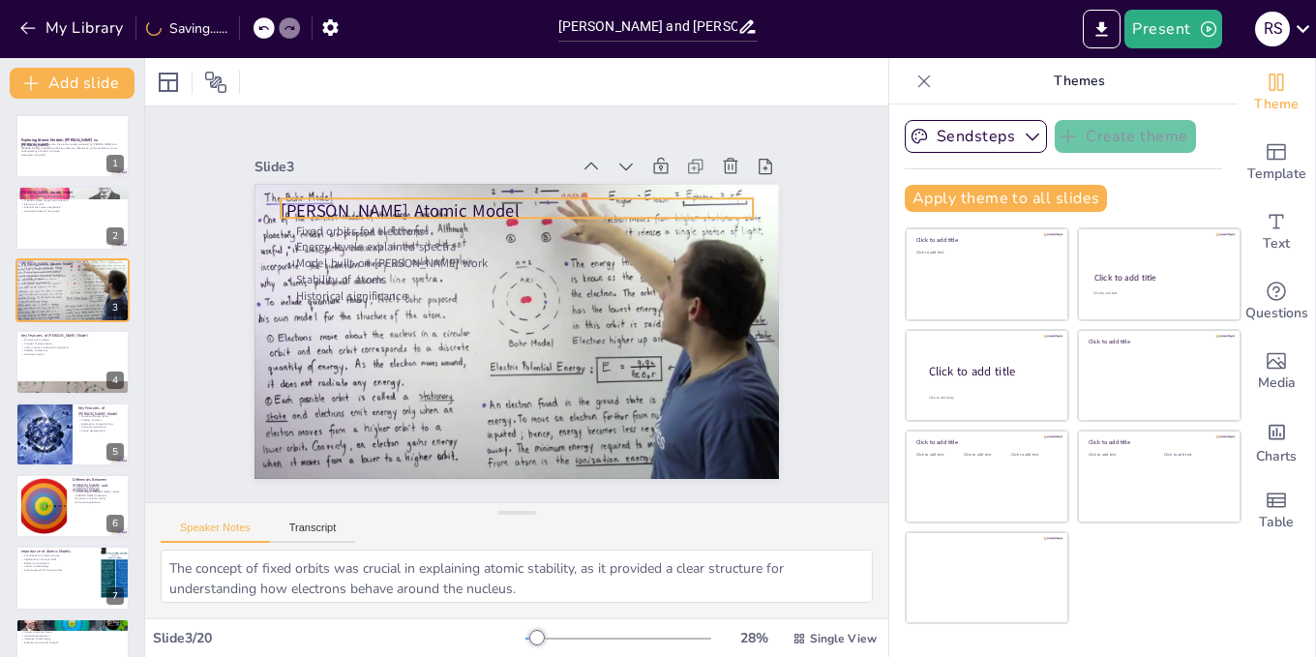
checkbox input "true"
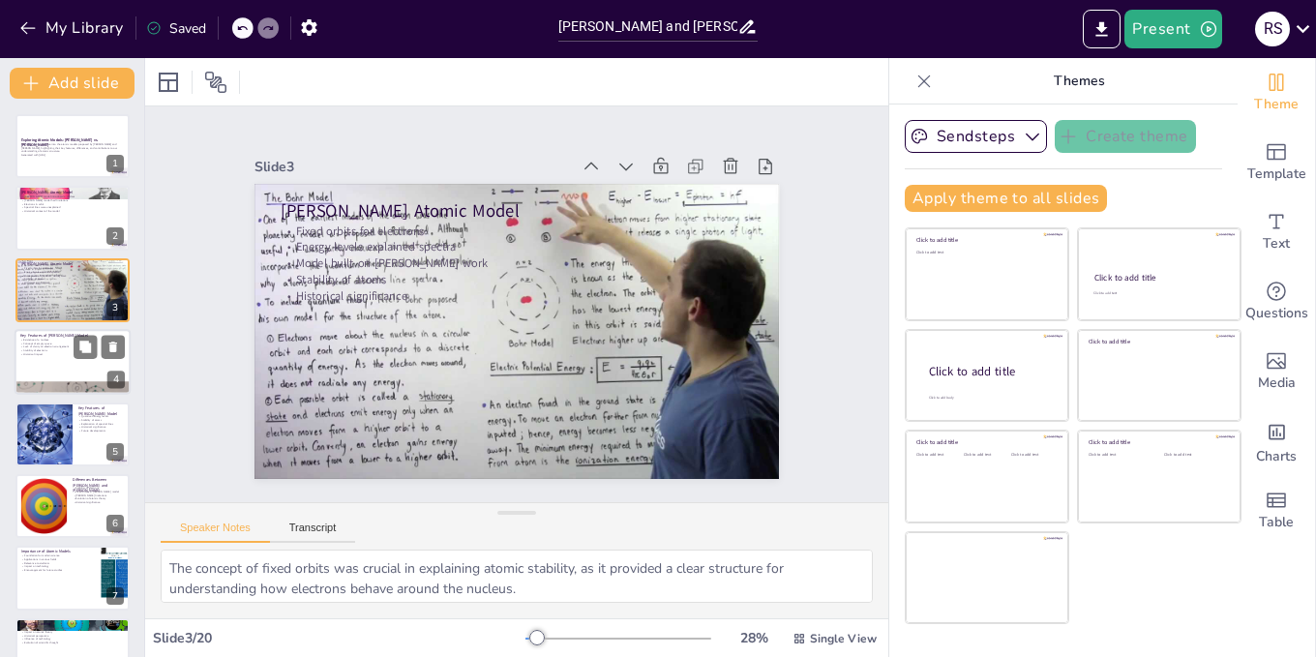
click at [45, 360] on div at bounding box center [73, 362] width 116 height 66
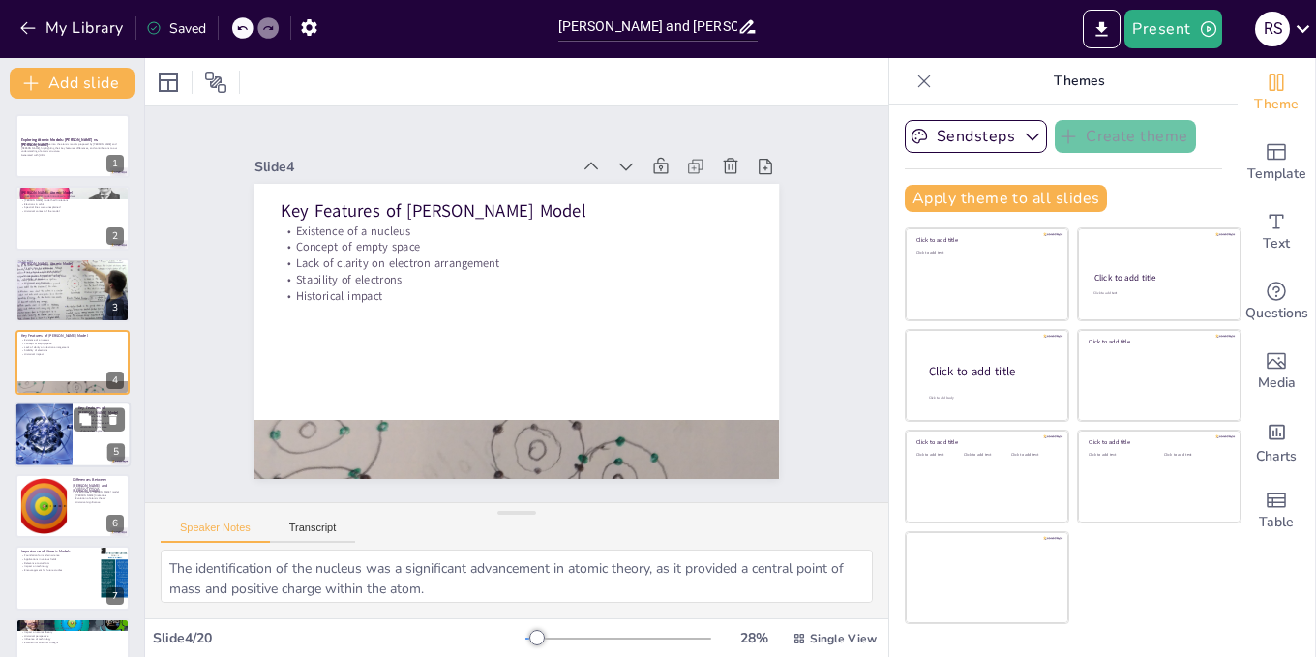
click at [53, 435] on div at bounding box center [43, 435] width 125 height 66
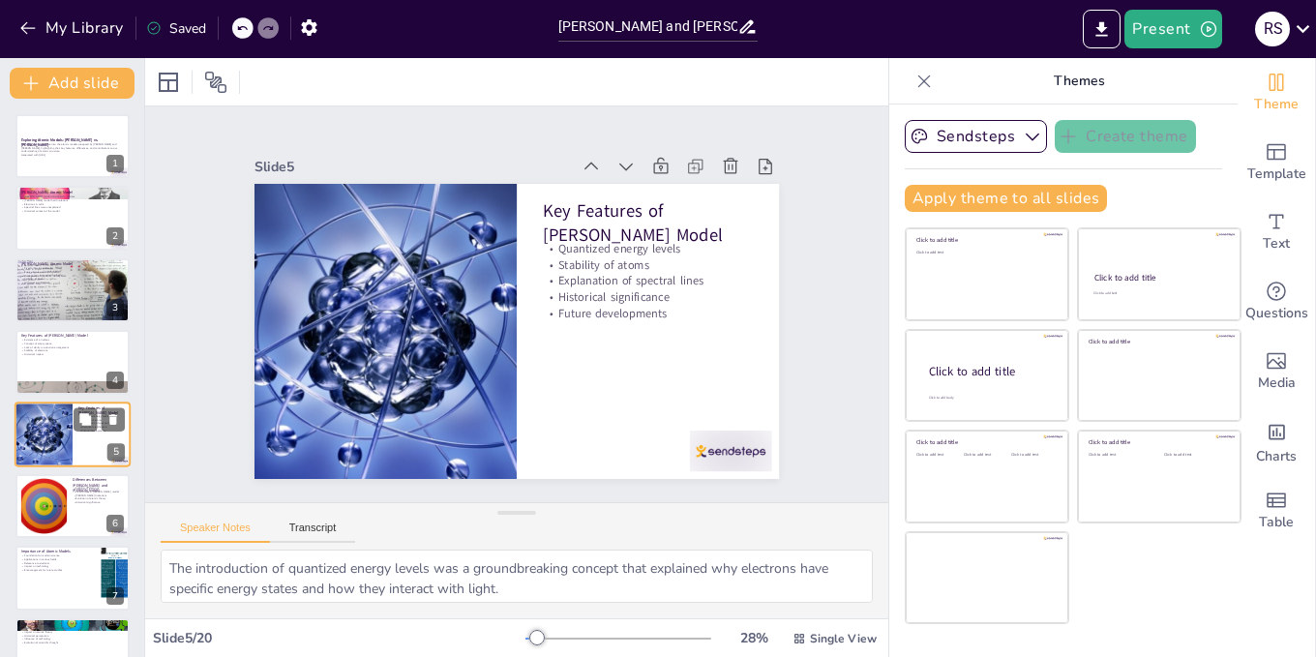
scroll to position [56, 0]
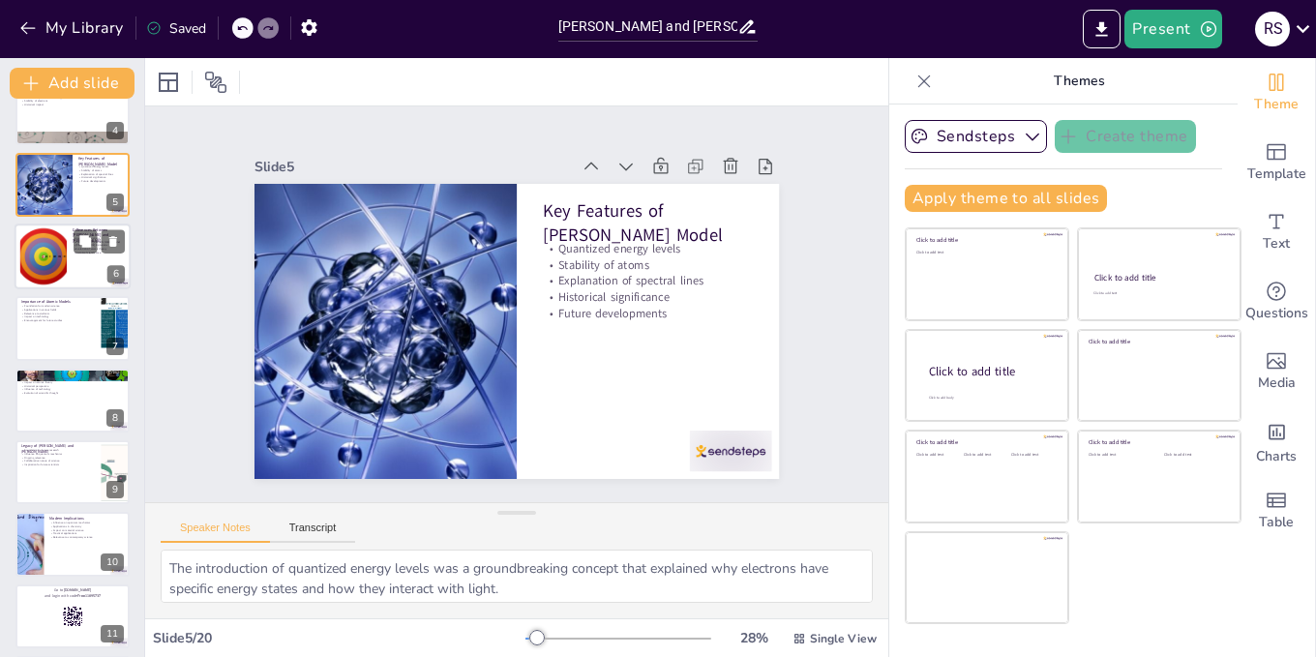
click at [65, 283] on div at bounding box center [43, 256] width 105 height 59
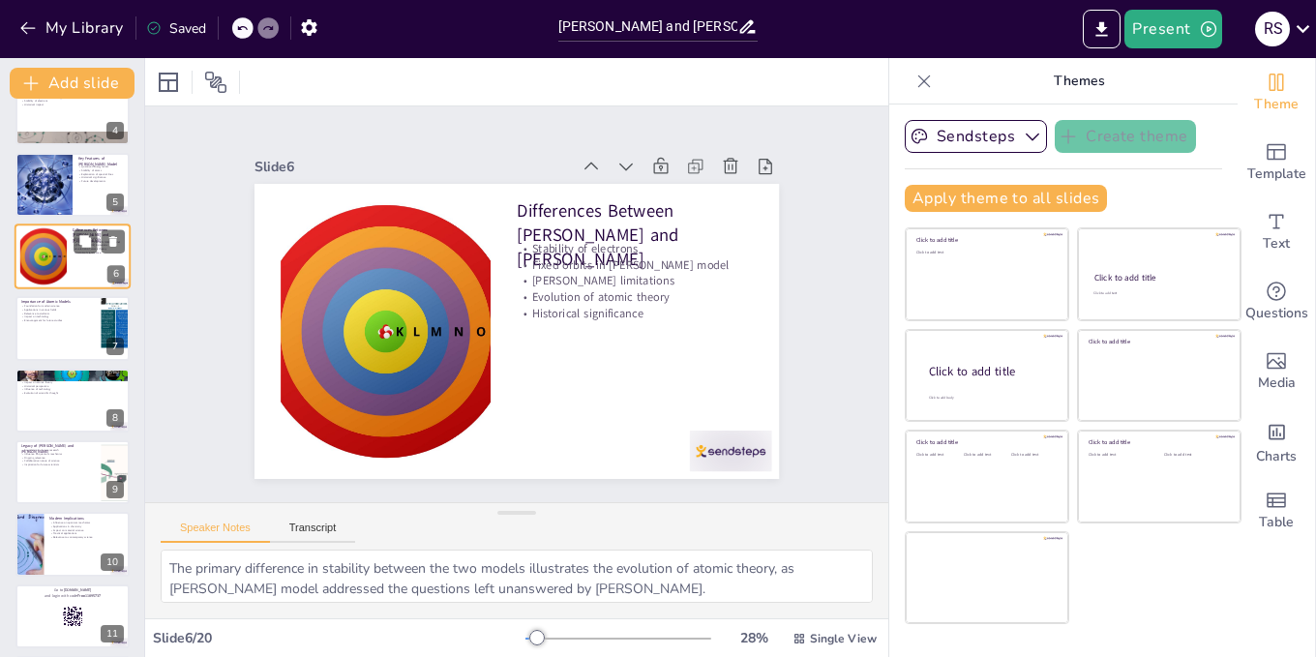
scroll to position [129, 0]
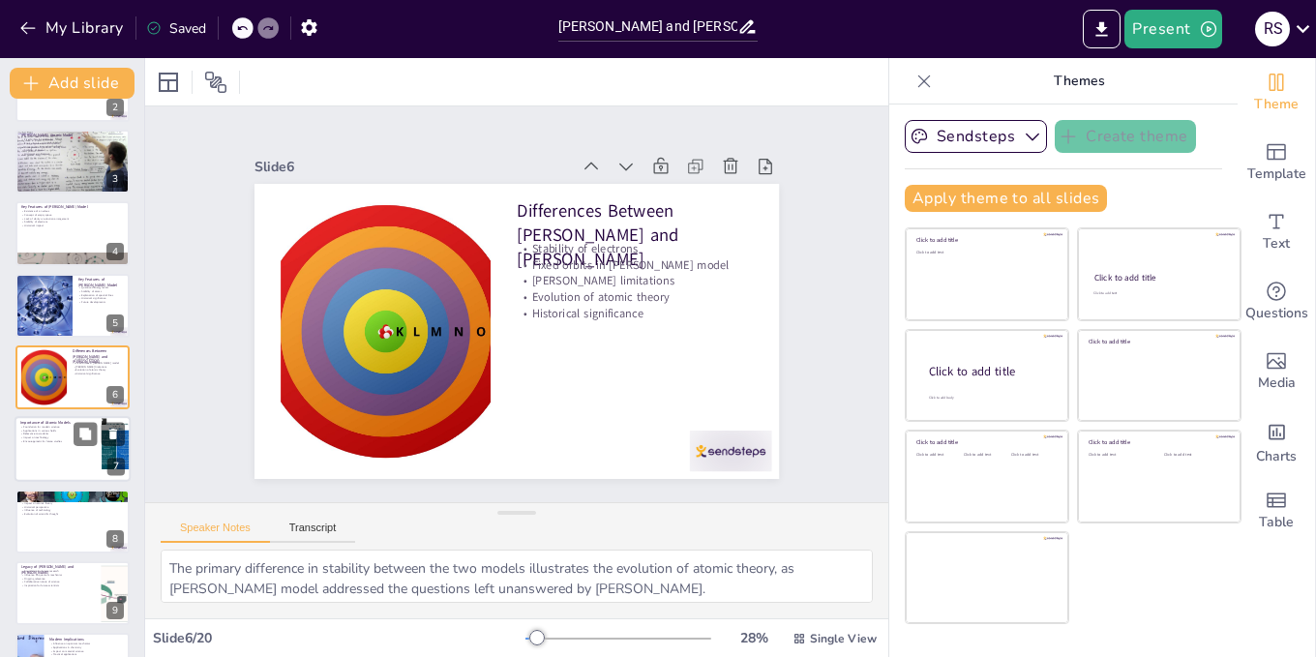
click at [51, 438] on p "Impact on technology" at bounding box center [57, 438] width 75 height 4
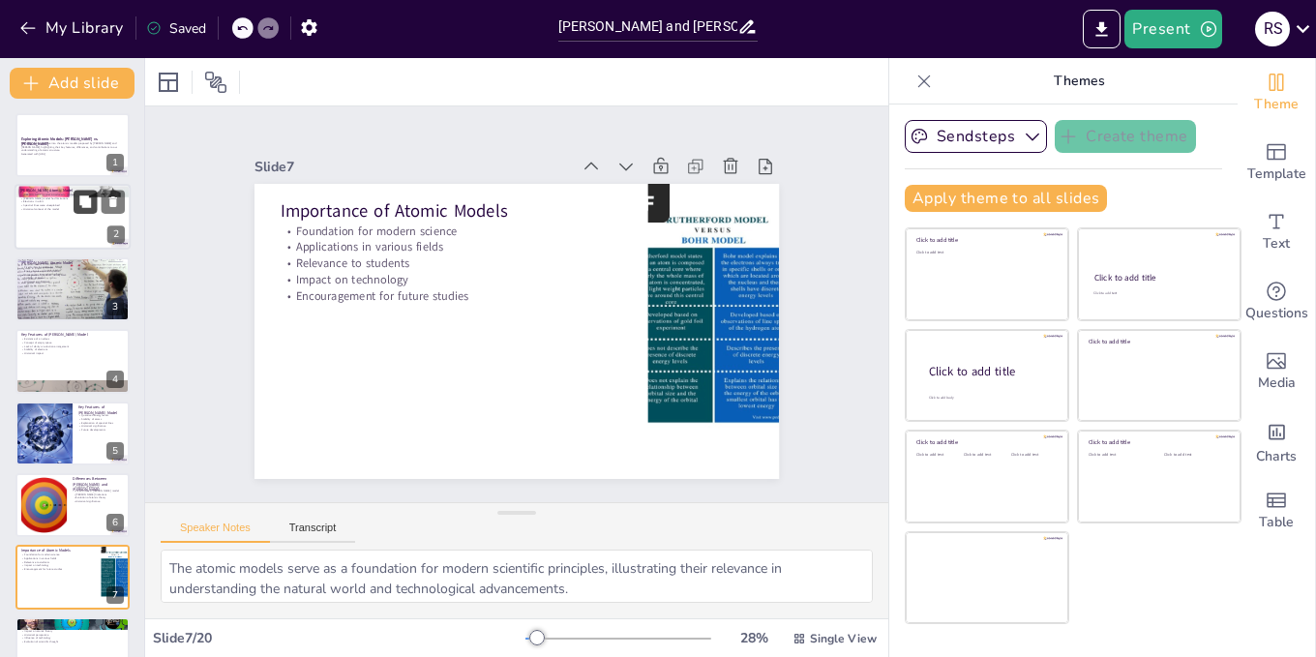
scroll to position [0, 0]
click at [223, 76] on icon at bounding box center [215, 82] width 23 height 23
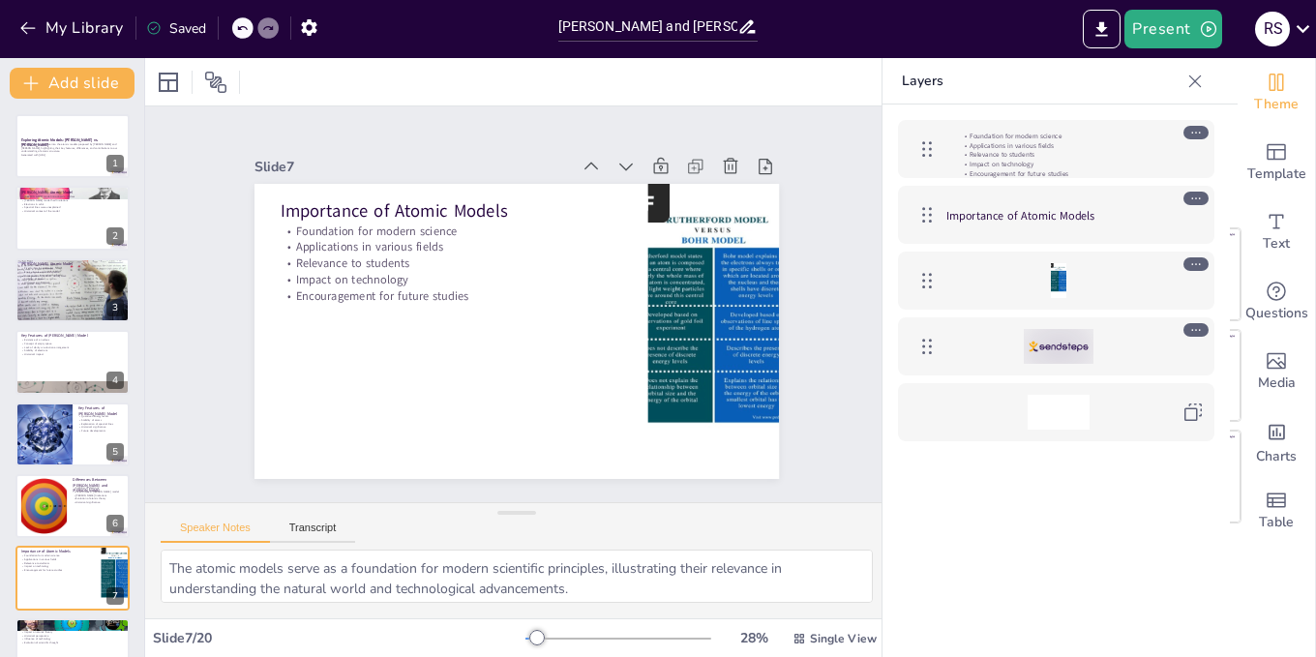
click at [1011, 435] on div at bounding box center [1056, 412] width 316 height 58
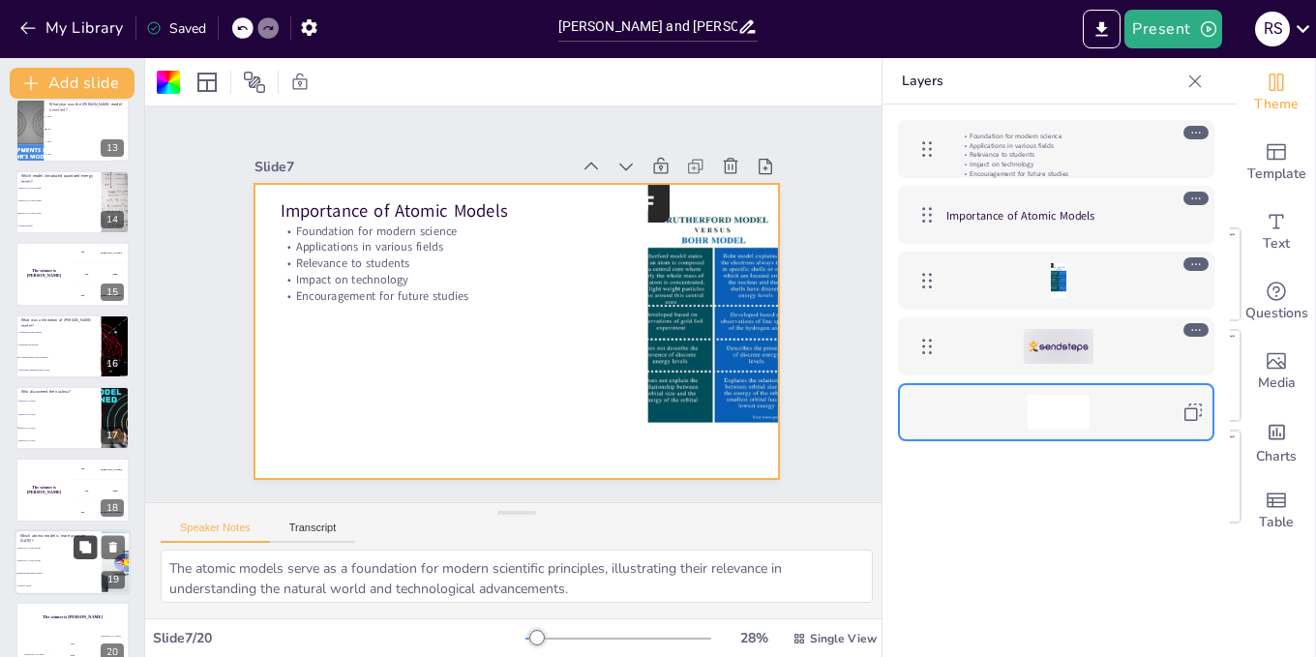
scroll to position [905, 0]
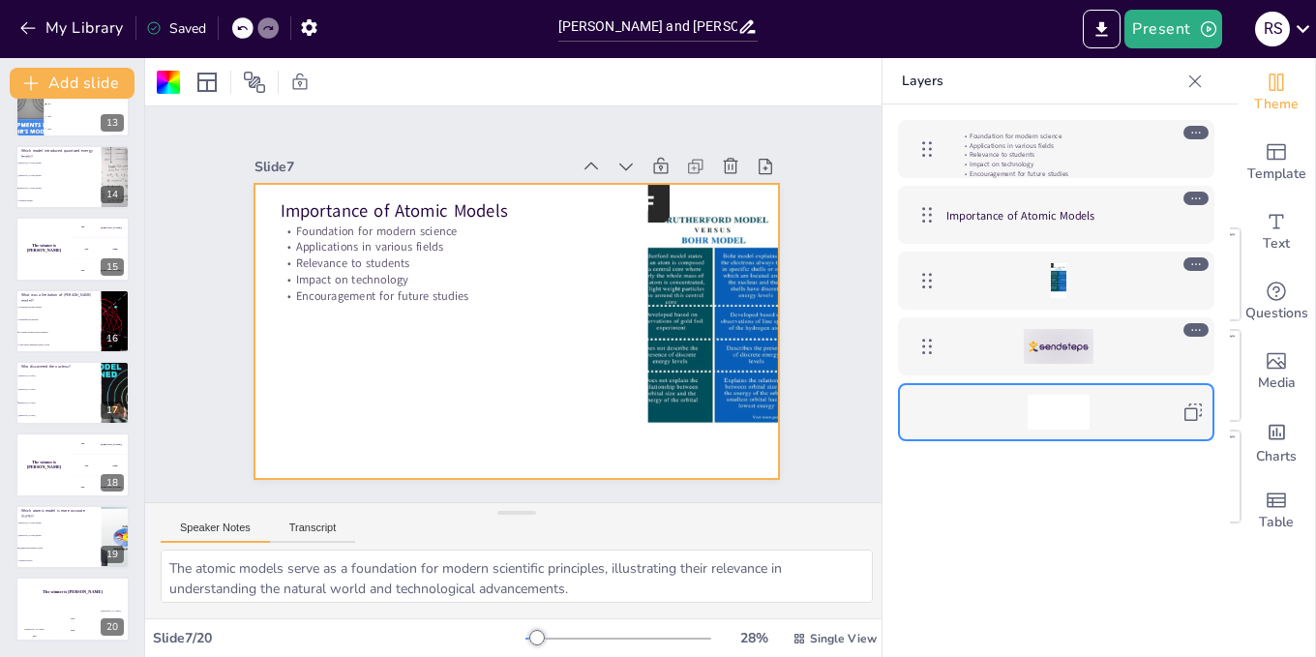
click at [298, 534] on button "Transcript" at bounding box center [313, 532] width 86 height 21
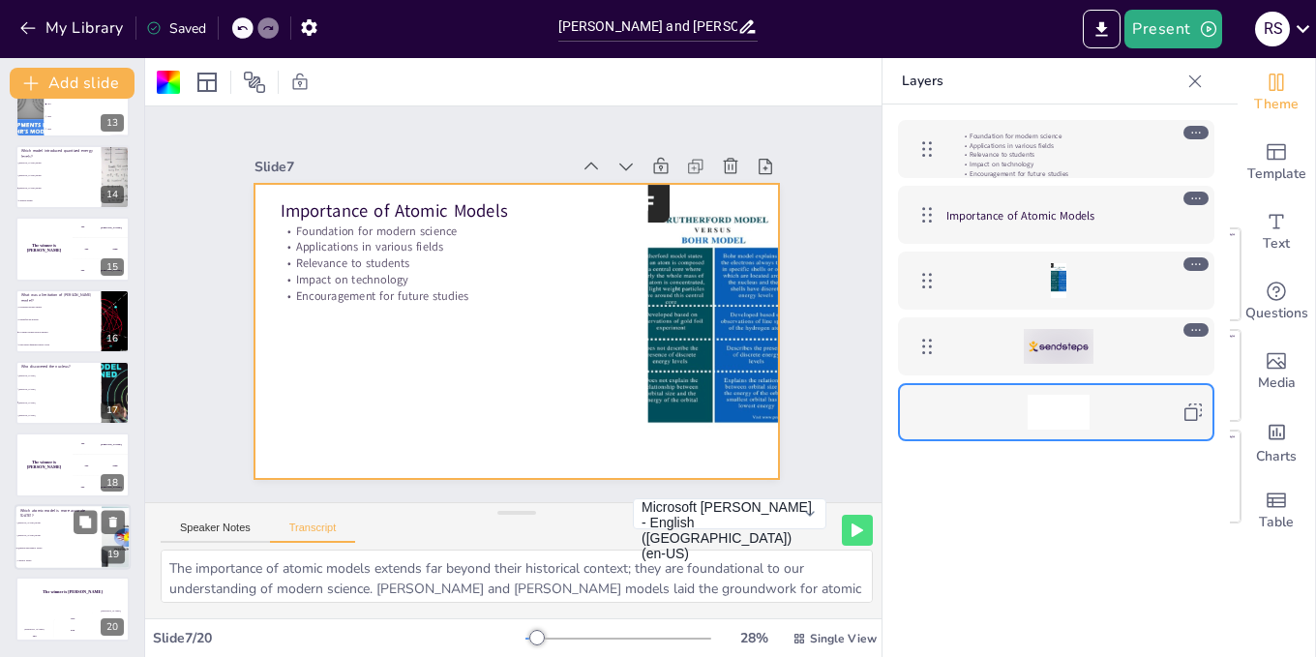
click at [205, 528] on button "Speaker Notes" at bounding box center [215, 532] width 109 height 21
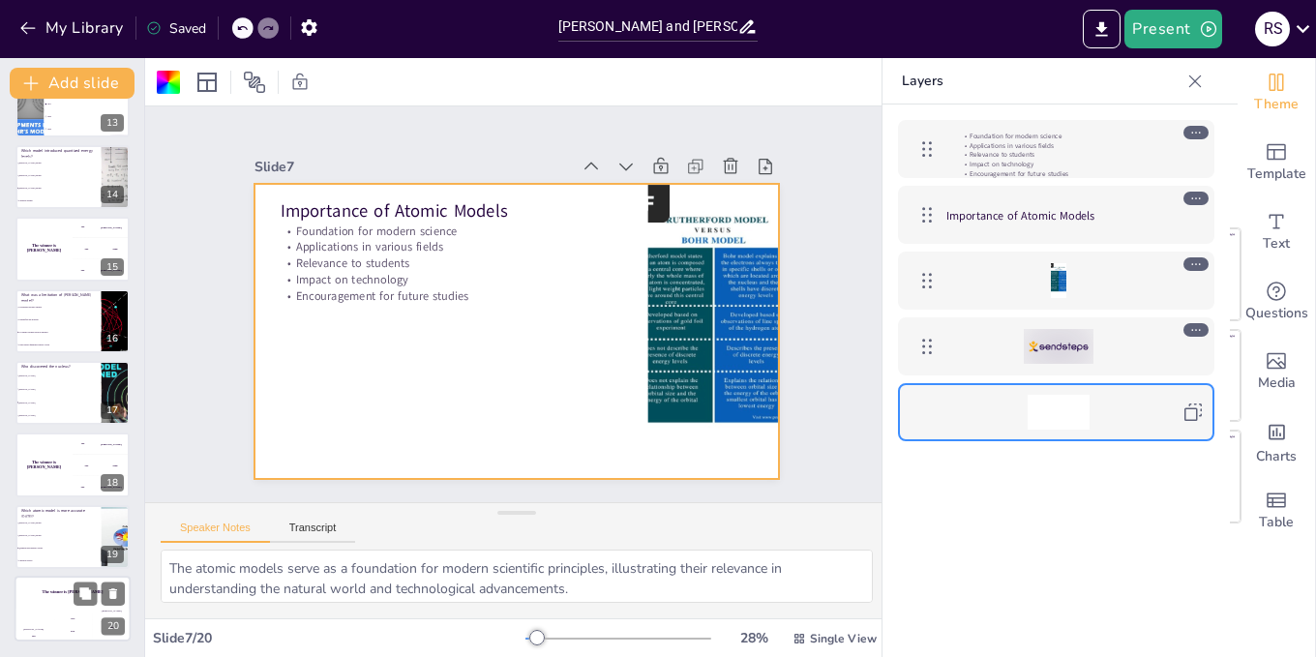
drag, startPoint x: 69, startPoint y: 616, endPoint x: 59, endPoint y: 537, distance: 79.9
click at [69, 617] on div "Jaap" at bounding box center [73, 618] width 38 height 3
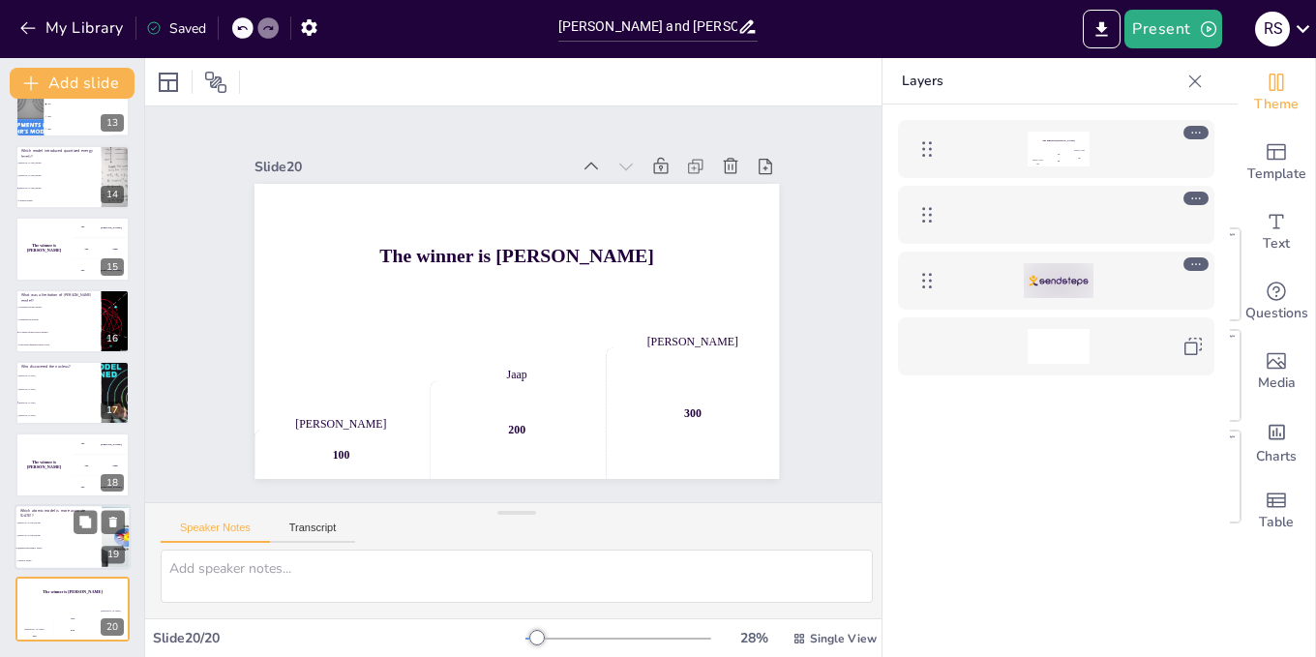
click at [58, 544] on li "Quantum Mechanical Model" at bounding box center [58, 548] width 87 height 13
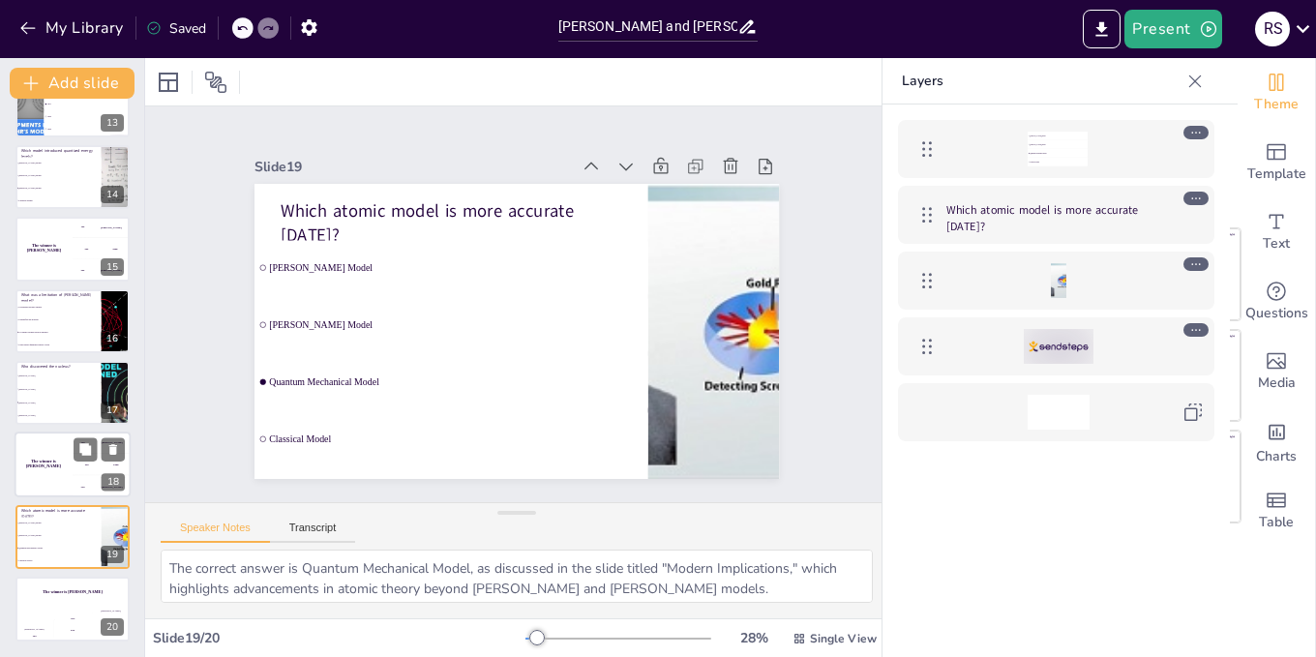
click at [51, 479] on div "The winner is [PERSON_NAME]" at bounding box center [44, 466] width 58 height 66
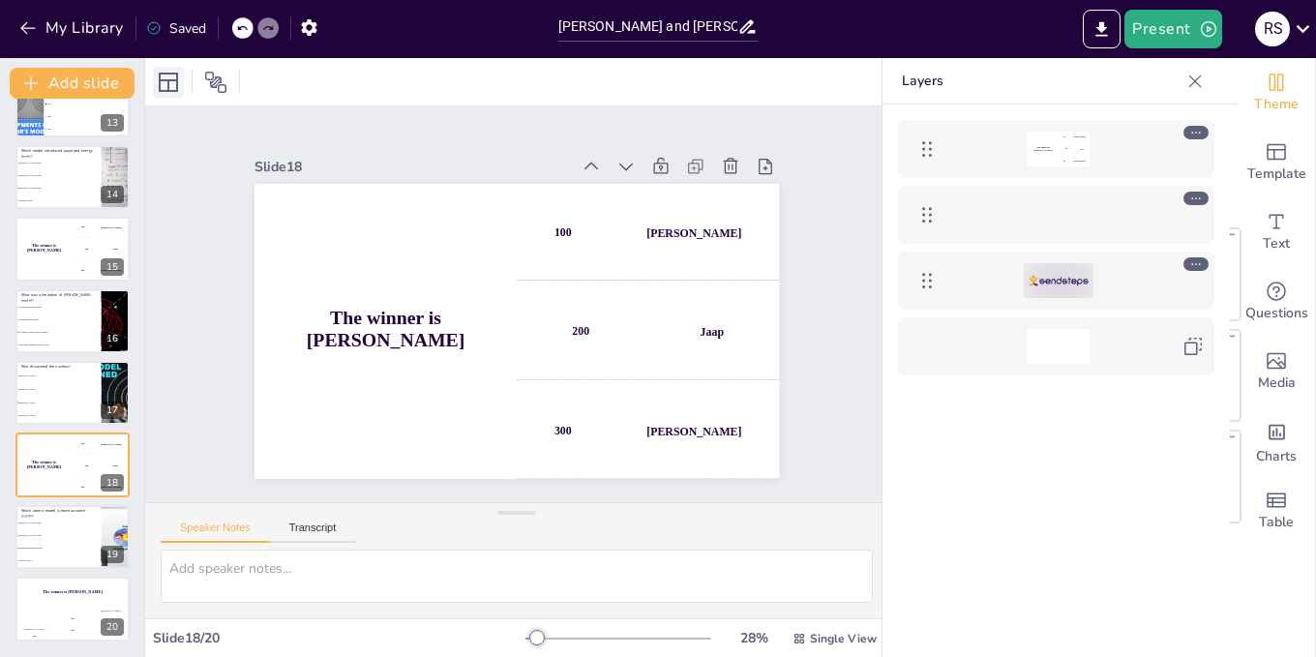
click at [167, 85] on icon at bounding box center [168, 82] width 19 height 19
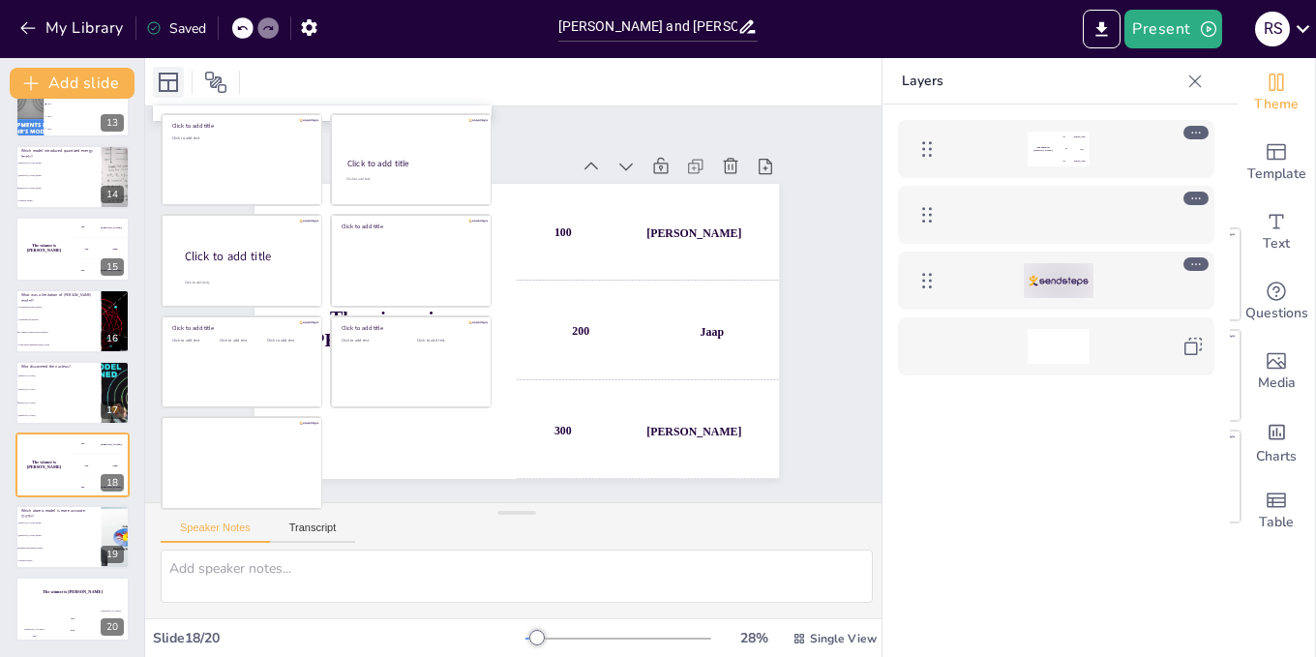
click at [167, 85] on icon at bounding box center [168, 82] width 19 height 19
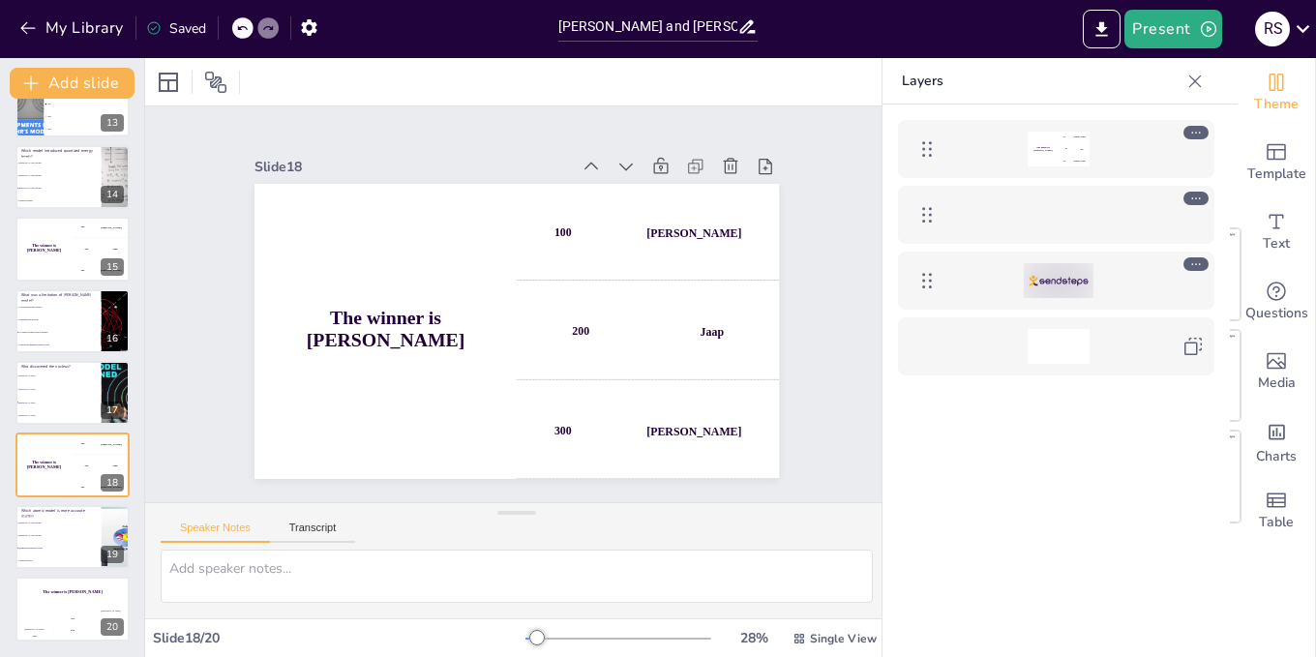
click at [231, 73] on div at bounding box center [196, 82] width 87 height 31
click at [1182, 19] on button "Present" at bounding box center [1172, 29] width 97 height 39
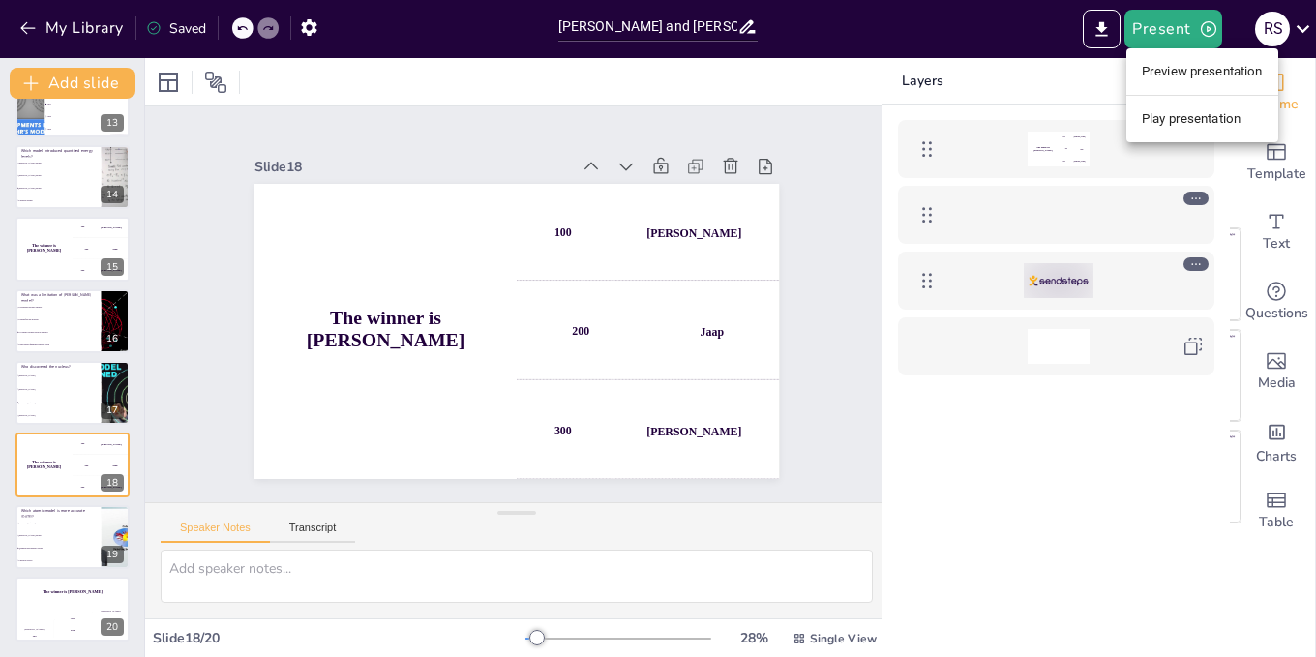
click at [1195, 115] on li "Play presentation" at bounding box center [1202, 119] width 152 height 31
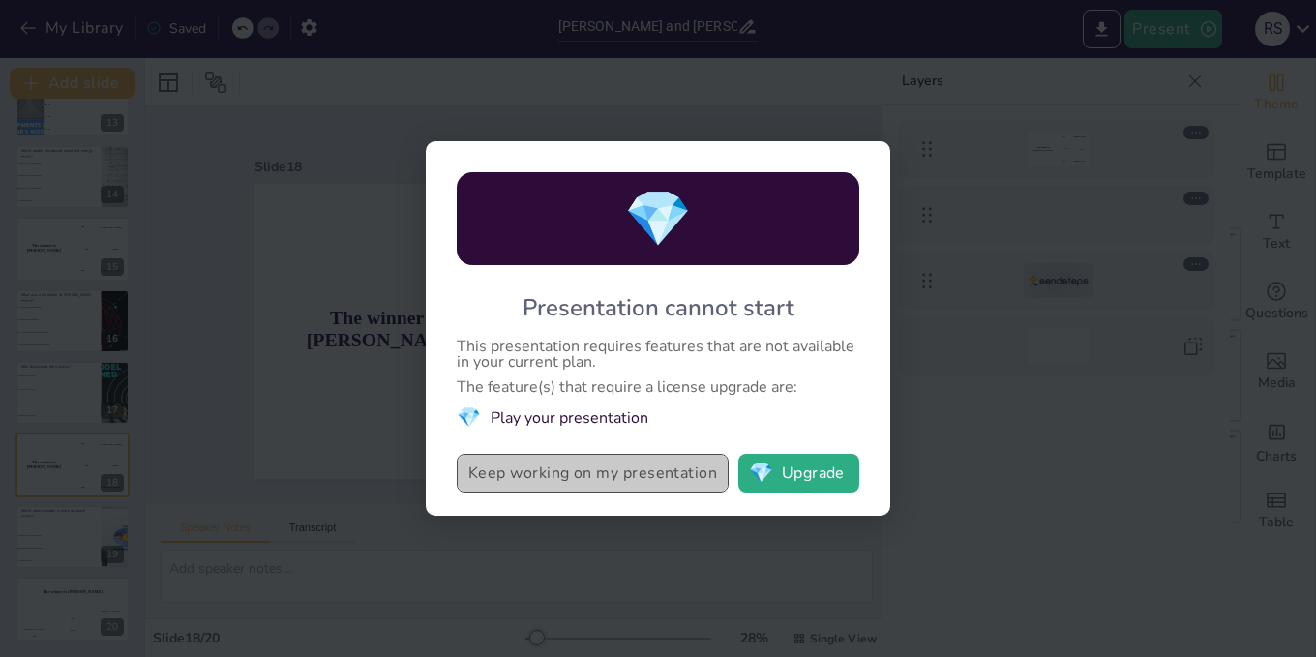
click at [672, 482] on button "Keep working on my presentation" at bounding box center [593, 473] width 272 height 39
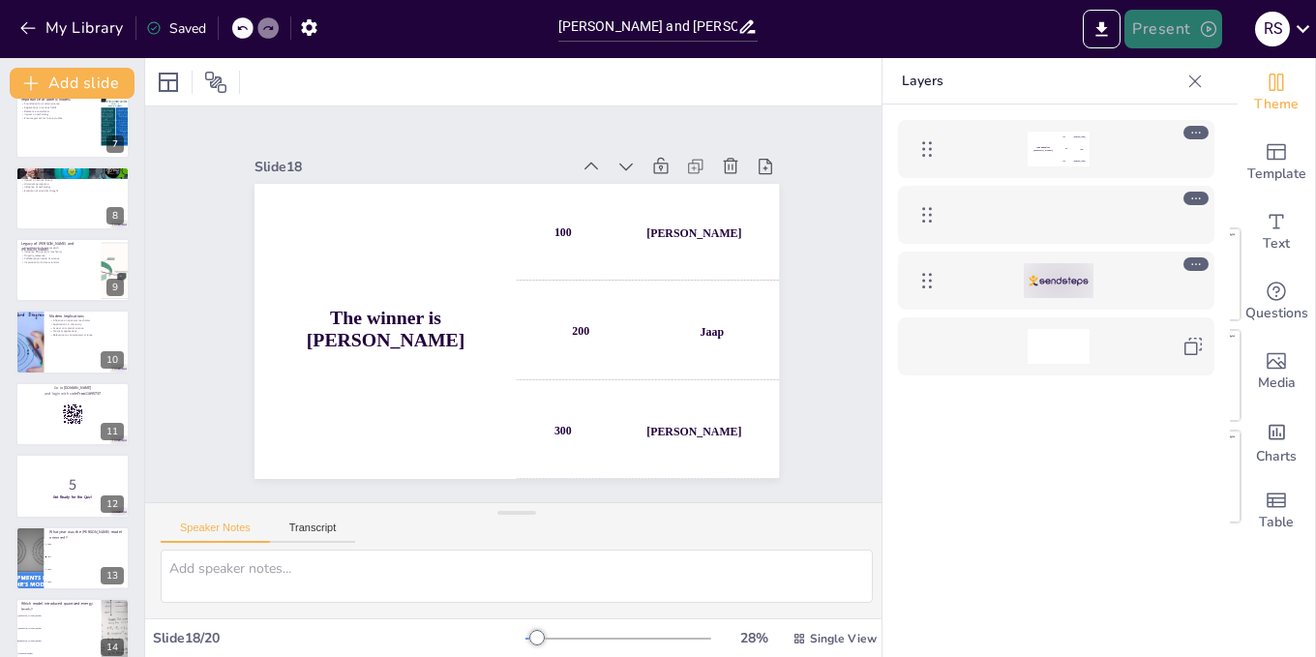
scroll to position [0, 0]
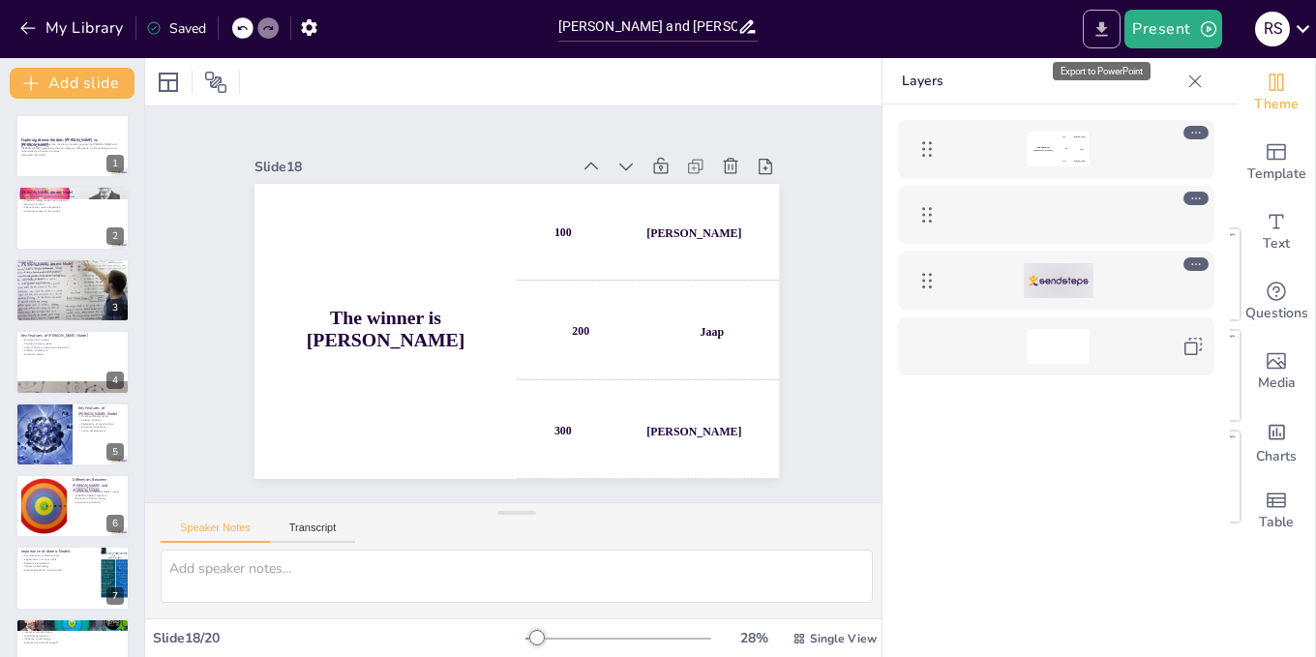
click at [1091, 31] on button "Export to PowerPoint" at bounding box center [1102, 29] width 38 height 39
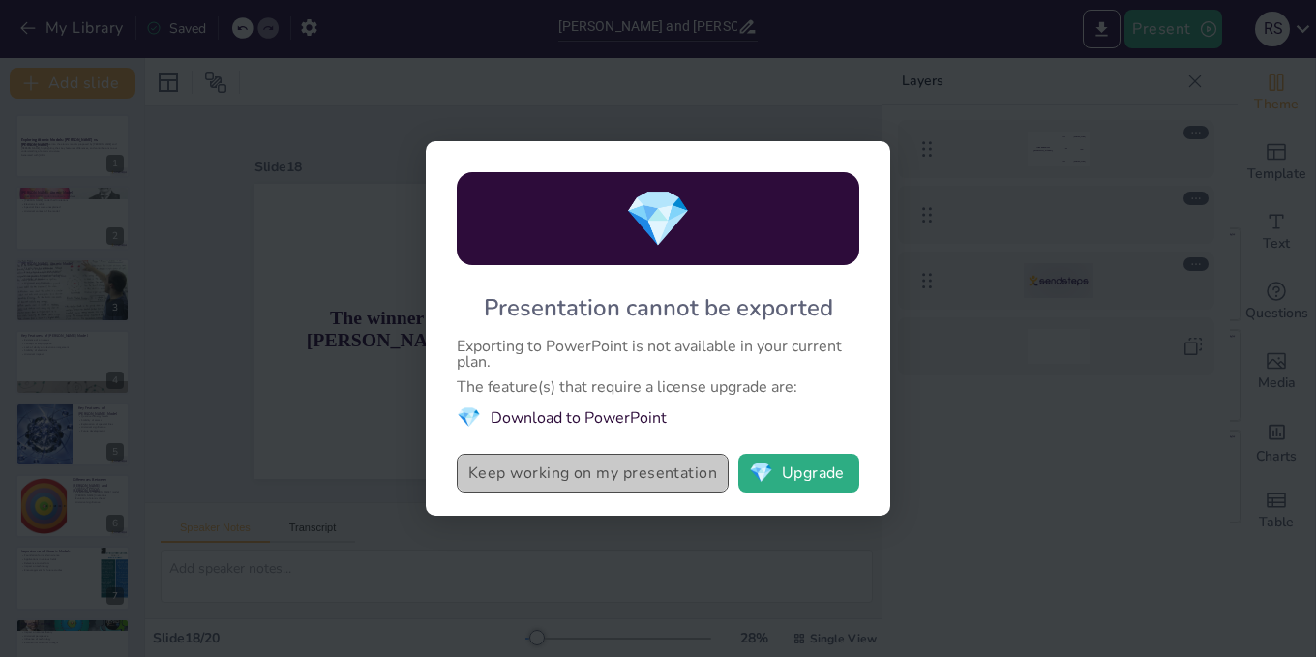
click at [663, 465] on button "Keep working on my presentation" at bounding box center [593, 473] width 272 height 39
